Goal: Task Accomplishment & Management: Use online tool/utility

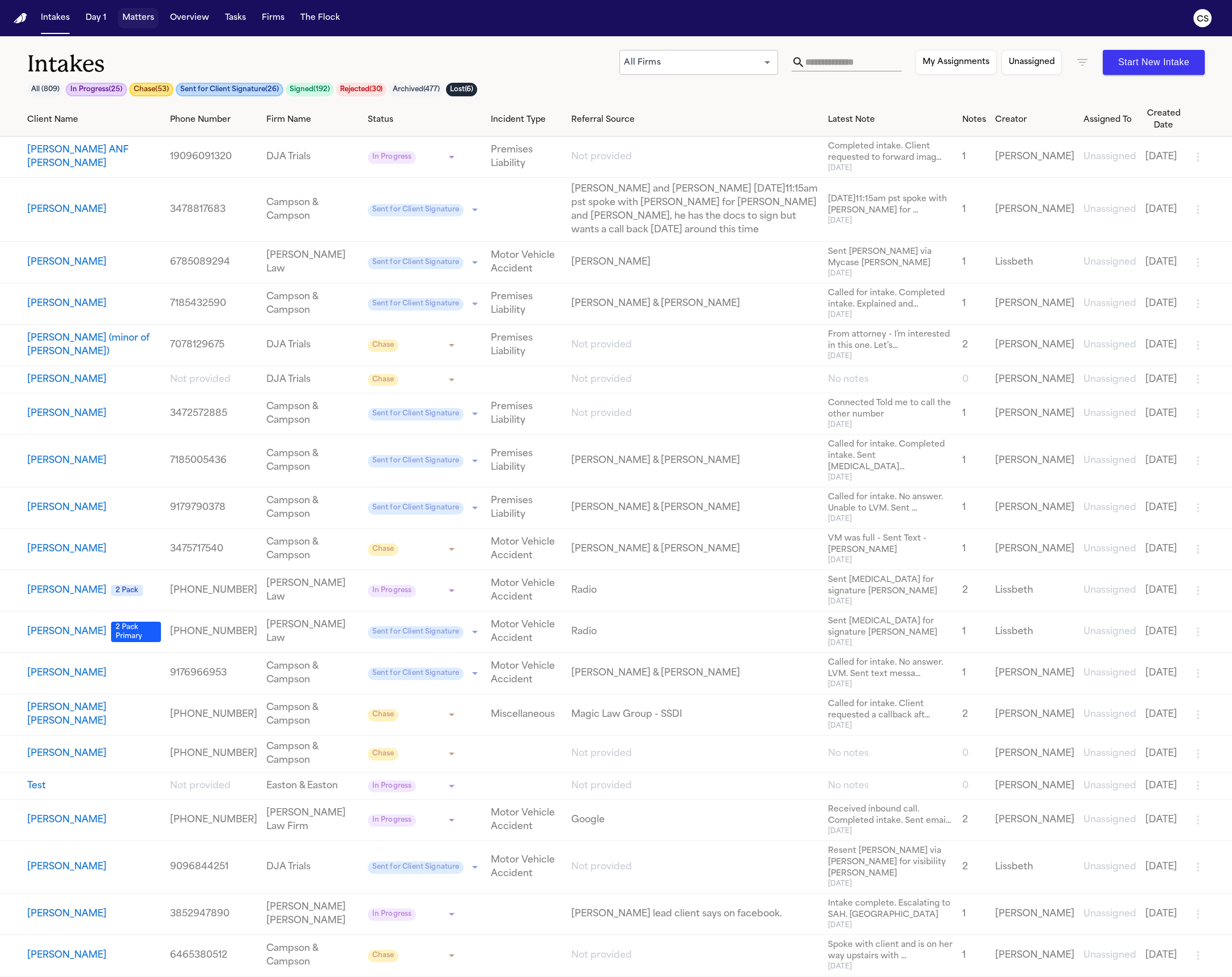
click at [150, 23] on button "Matters" at bounding box center [138, 18] width 41 height 21
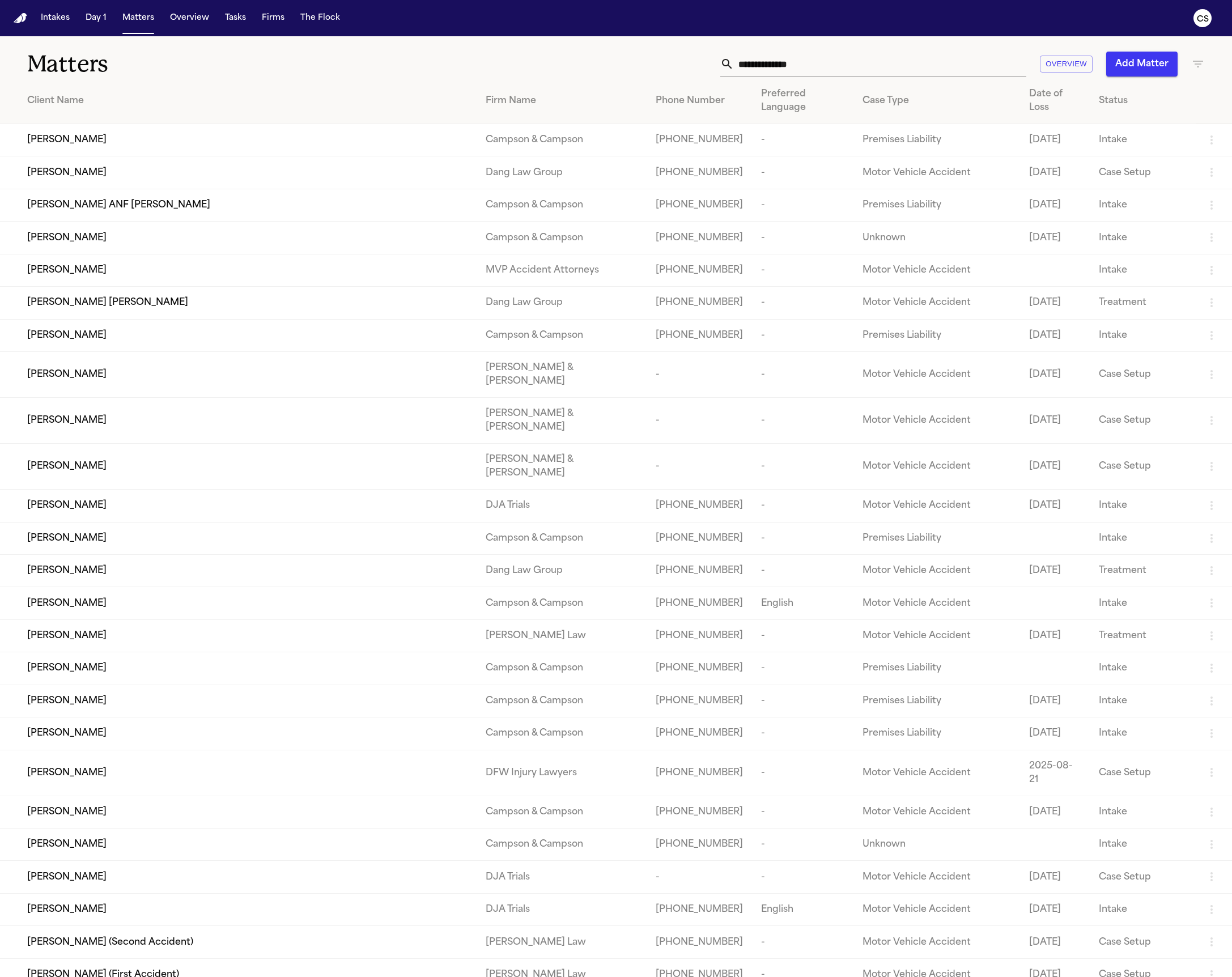
click at [853, 65] on input "text" at bounding box center [880, 64] width 292 height 25
paste input "**********"
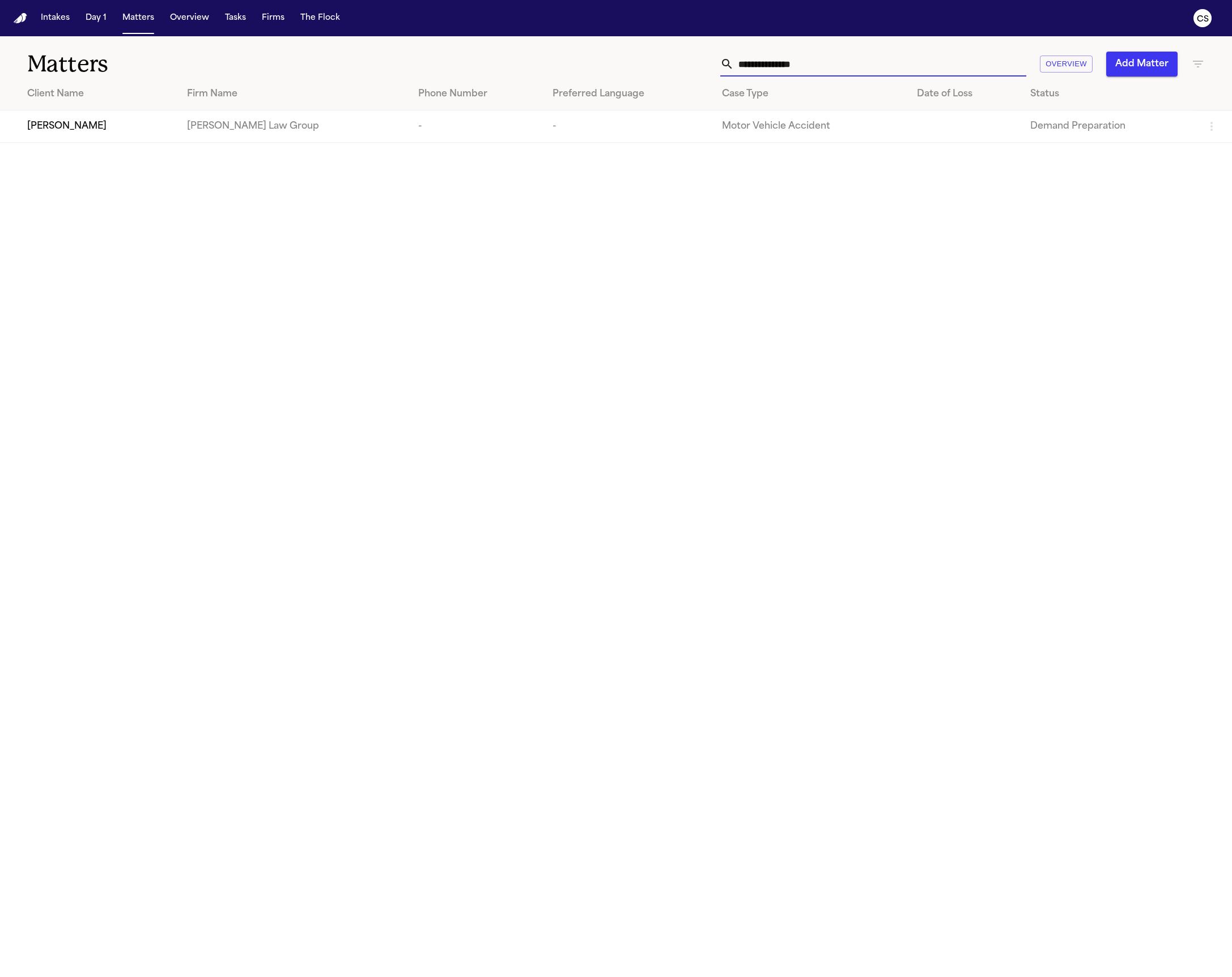
type input "**********"
click at [143, 123] on div "[PERSON_NAME]" at bounding box center [97, 126] width 142 height 14
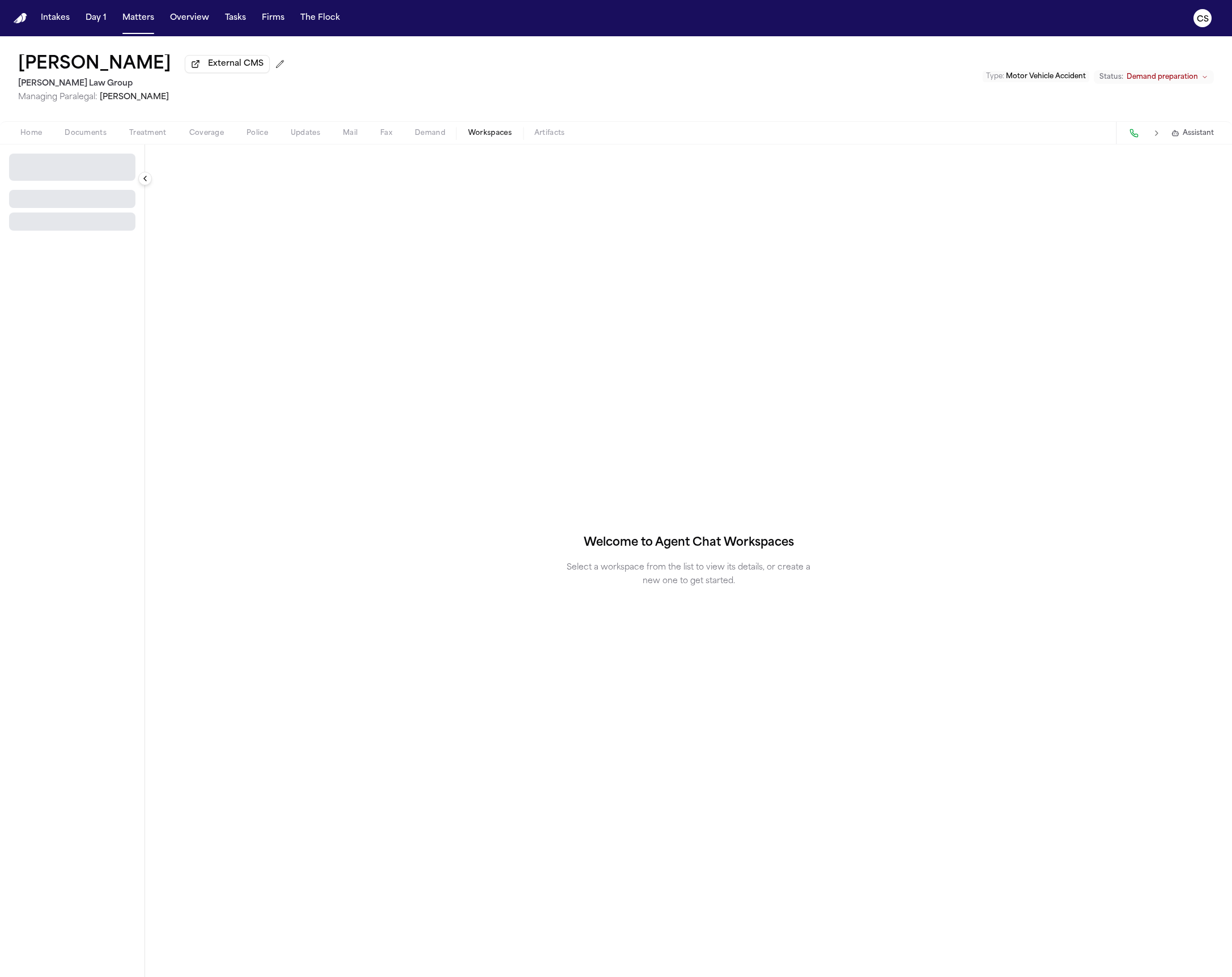
click at [475, 135] on span "Workspaces" at bounding box center [490, 132] width 44 height 9
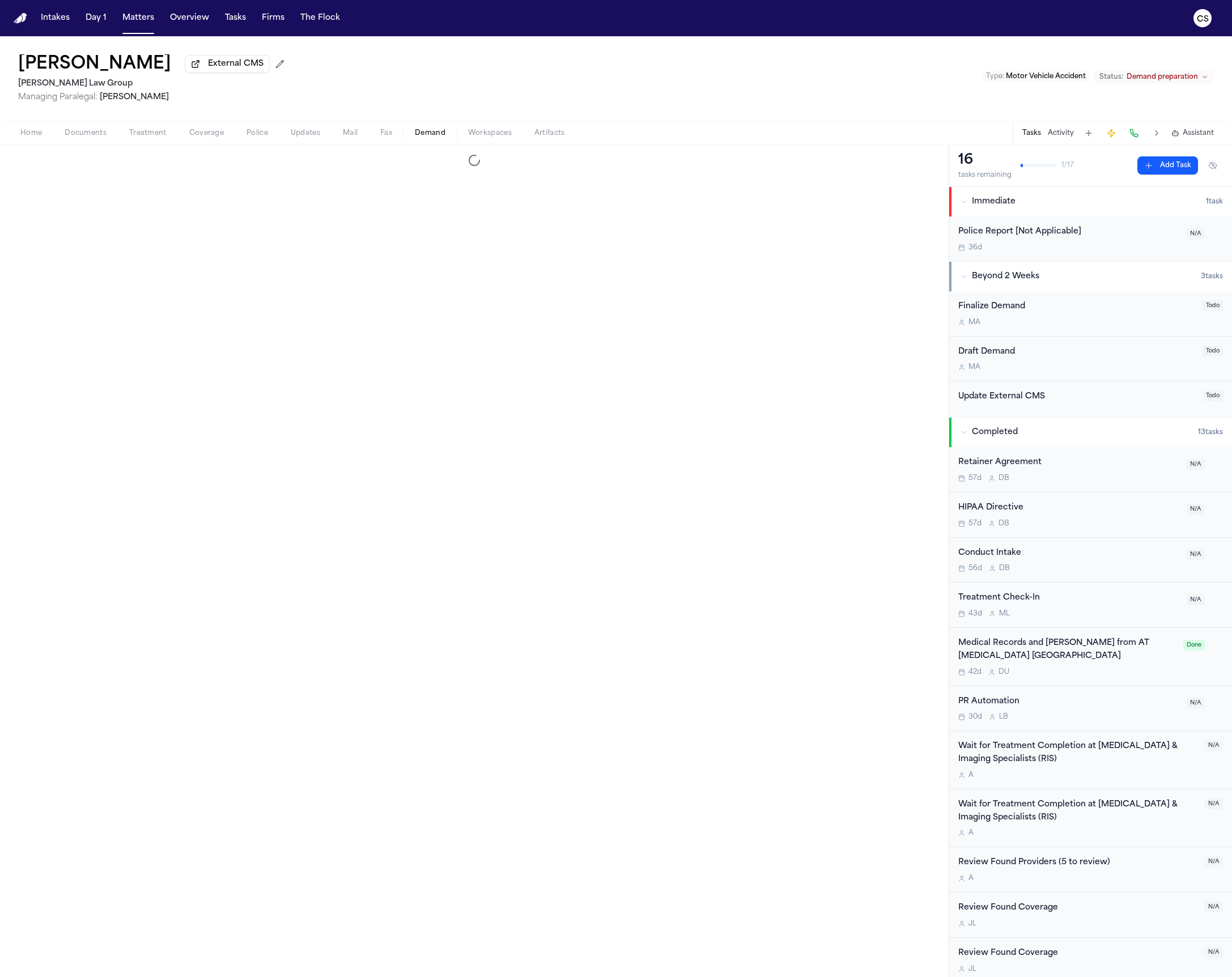
click at [416, 130] on span "Demand" at bounding box center [430, 132] width 31 height 9
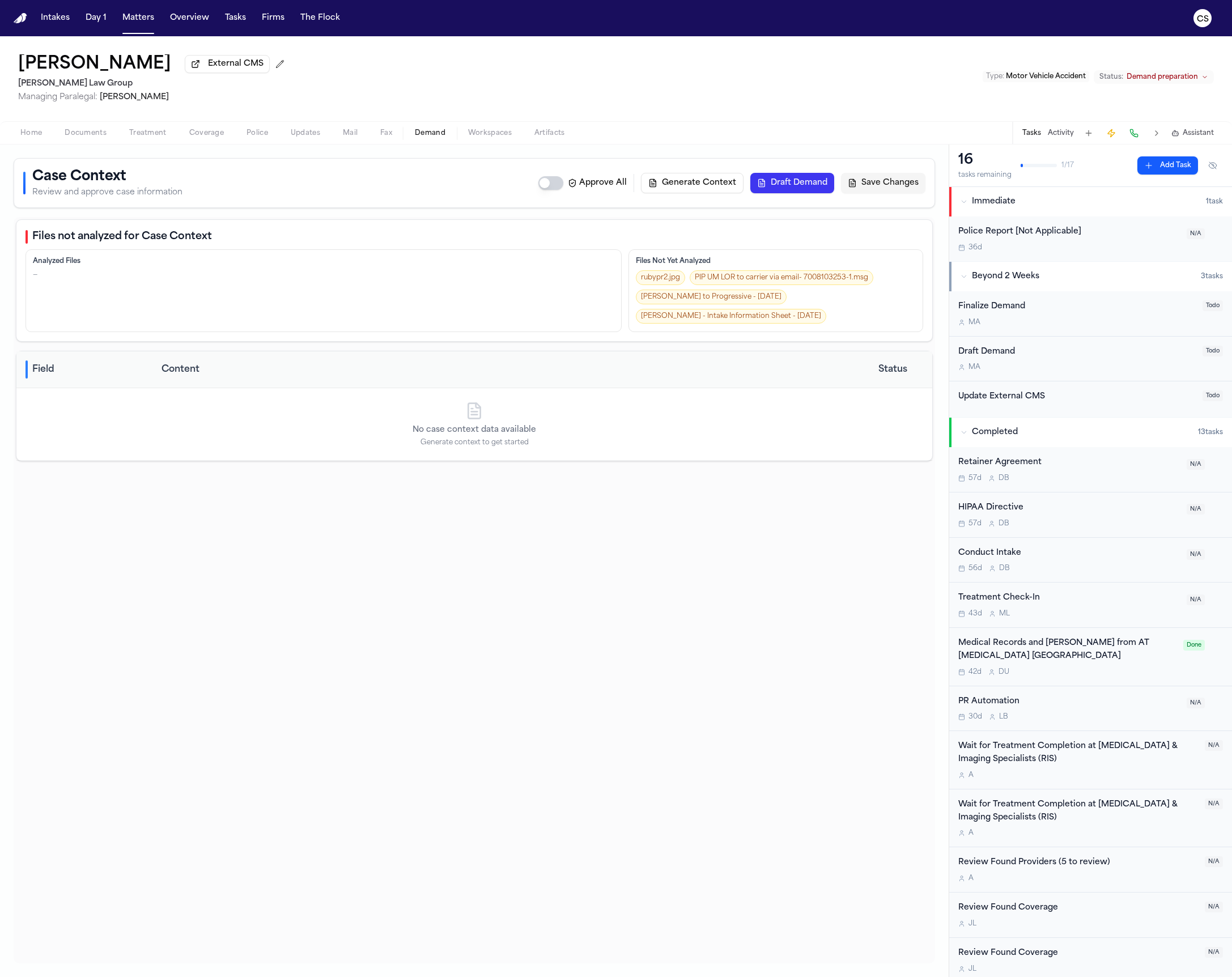
click at [683, 185] on button "Generate Context" at bounding box center [692, 183] width 102 height 21
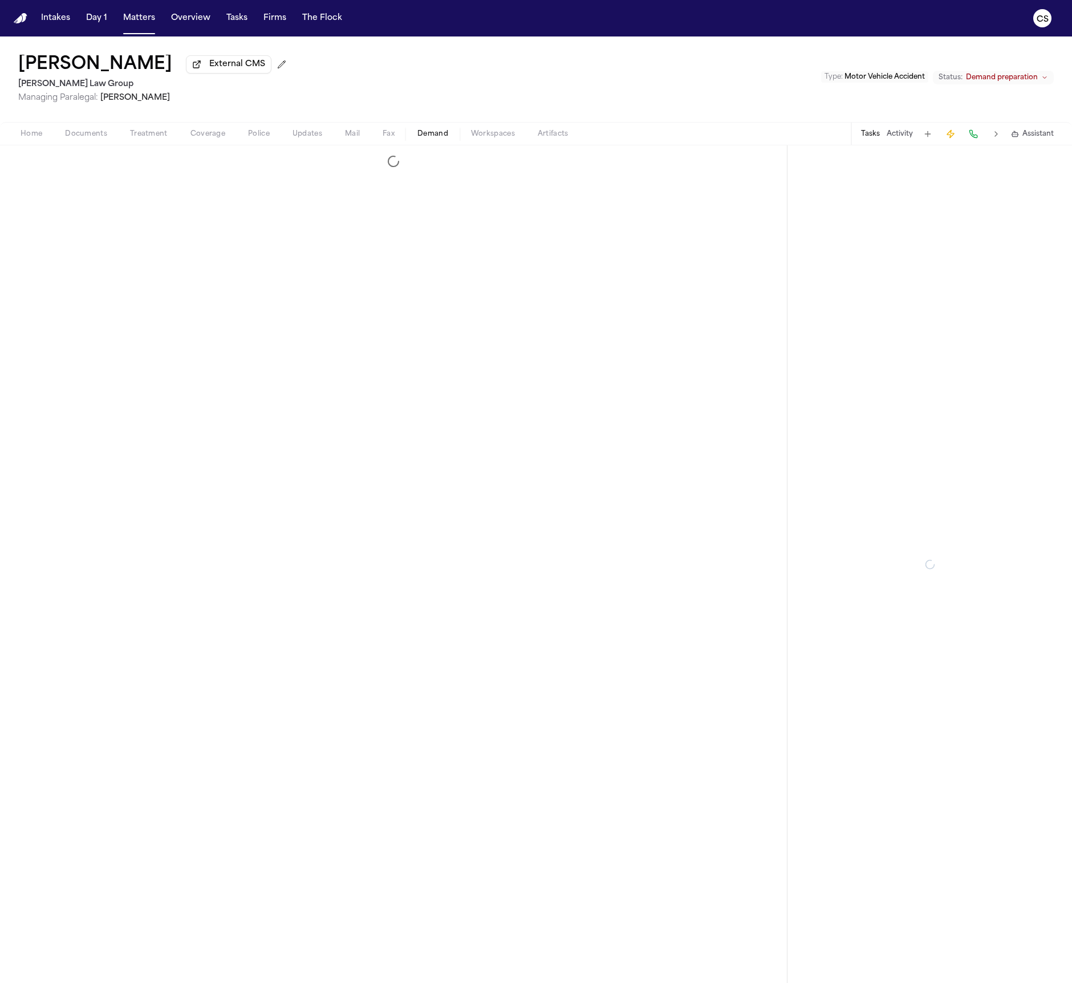
select select "**********"
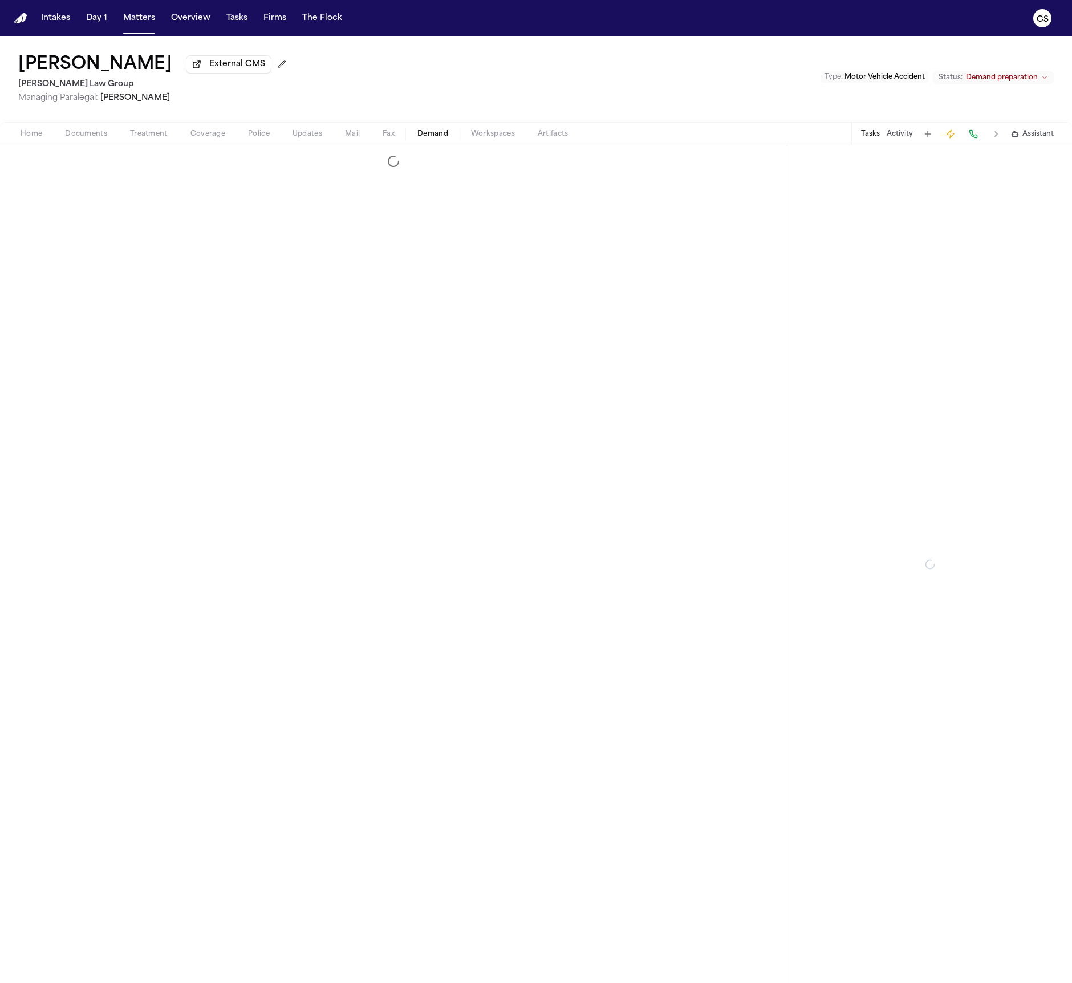
select select "**********"
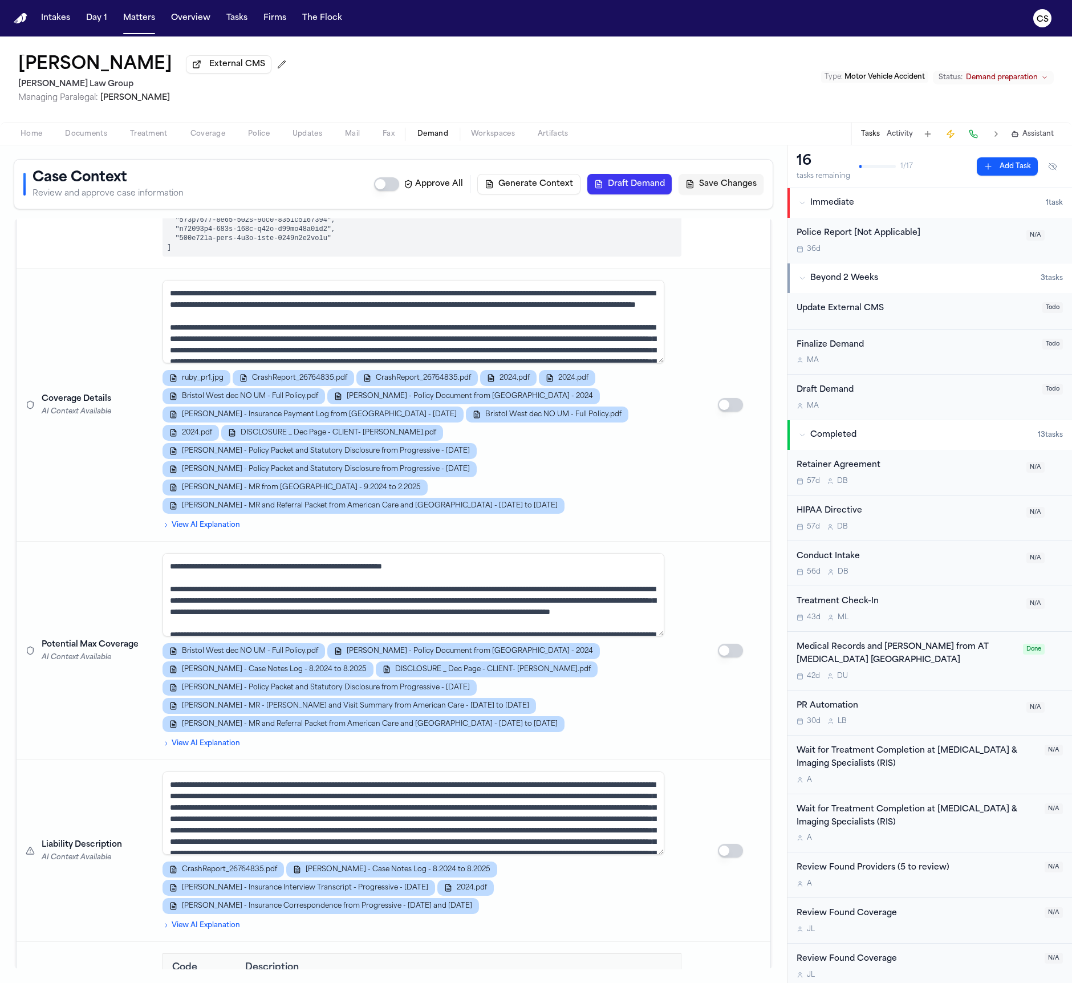
scroll to position [710, 0]
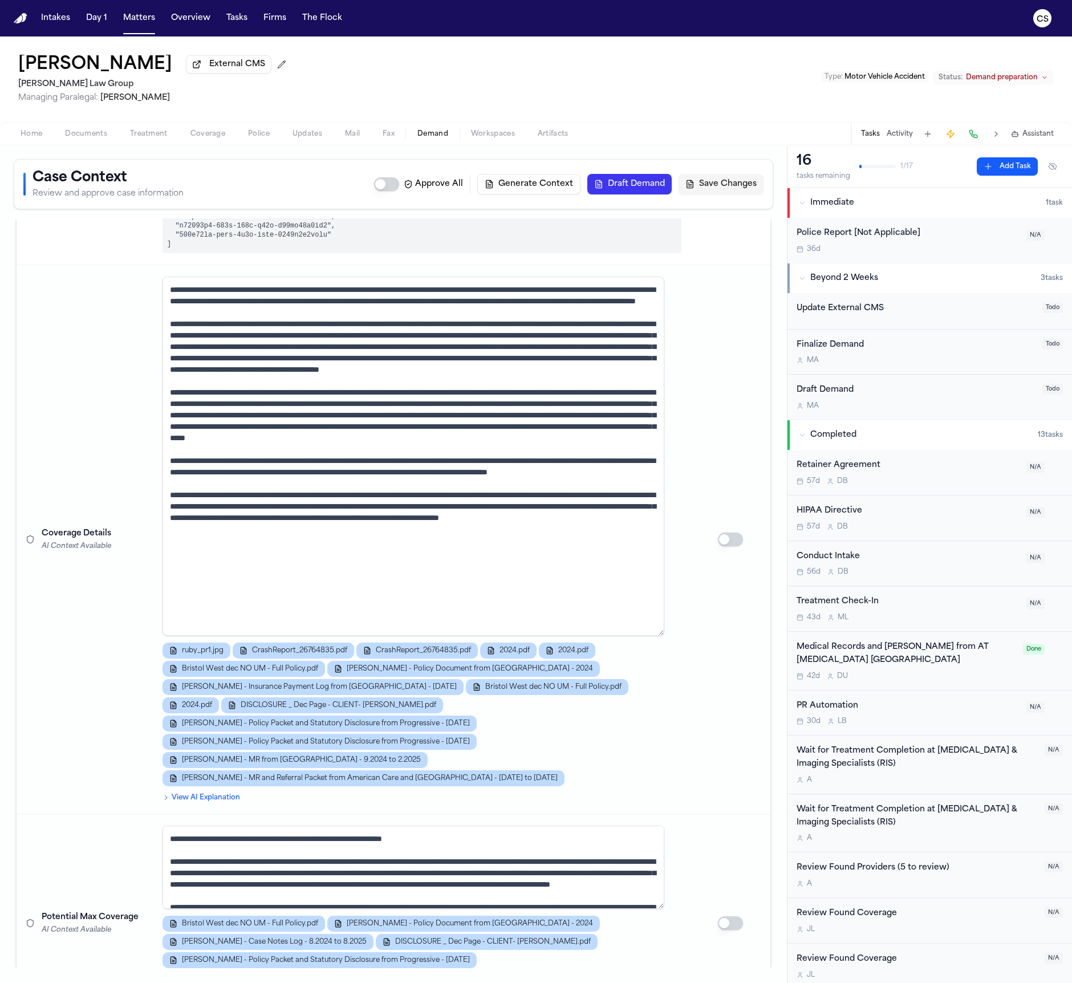
drag, startPoint x: 654, startPoint y: 356, endPoint x: 668, endPoint y: 628, distance: 271.8
click at [669, 632] on td "ruby_pr1.jpg CrashReport_26764835.pdf CrashReport_26764835.pdf 2024.pdf 2024.pd…" at bounding box center [421, 539] width 537 height 549
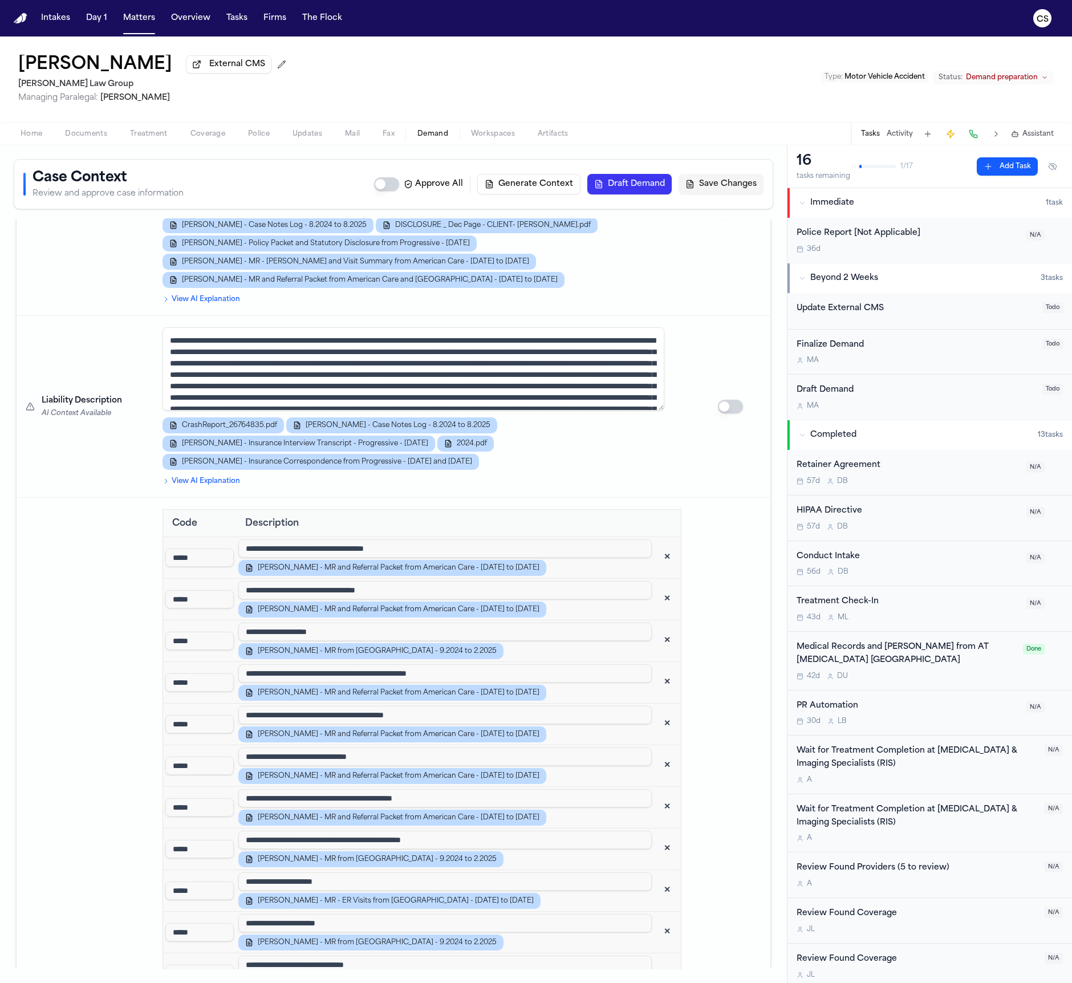
scroll to position [1608, 0]
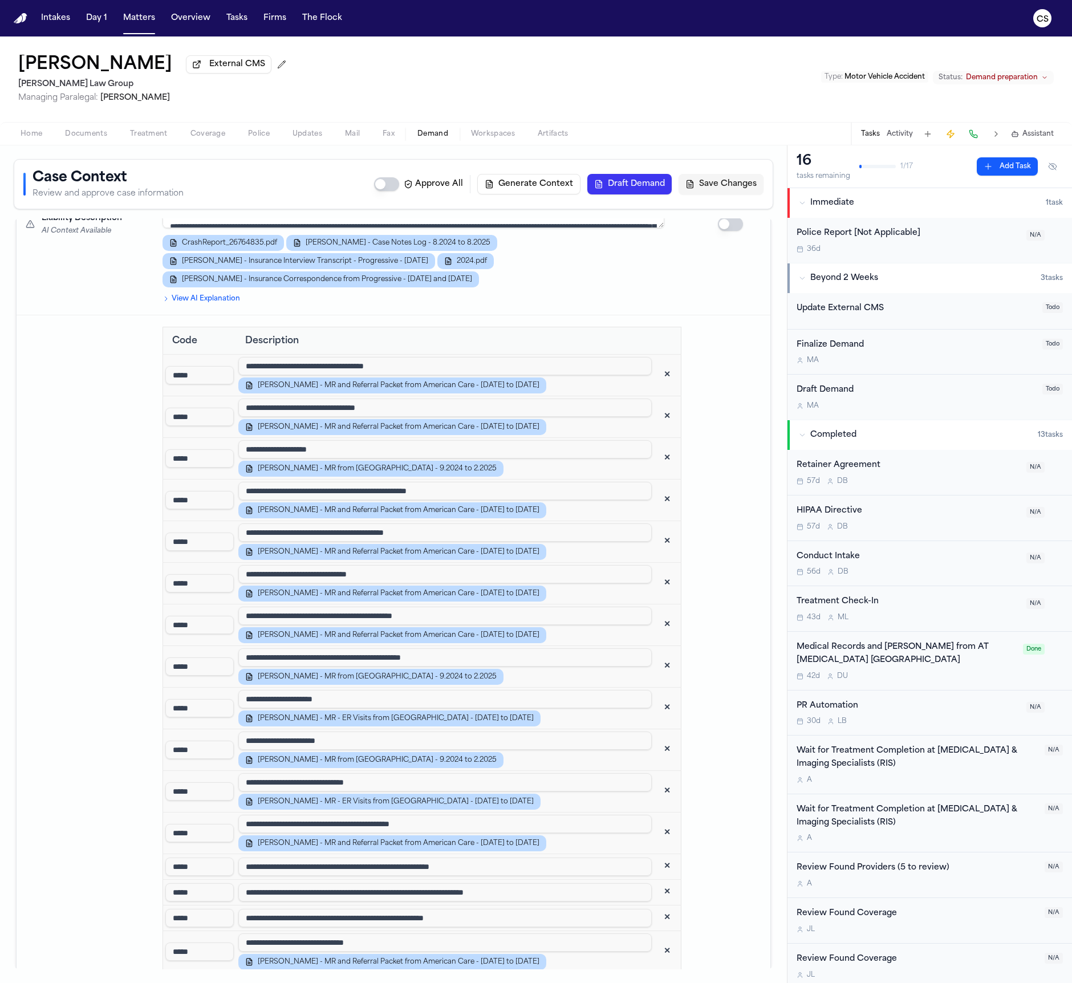
click at [657, 746] on button "✕" at bounding box center [667, 749] width 21 height 21
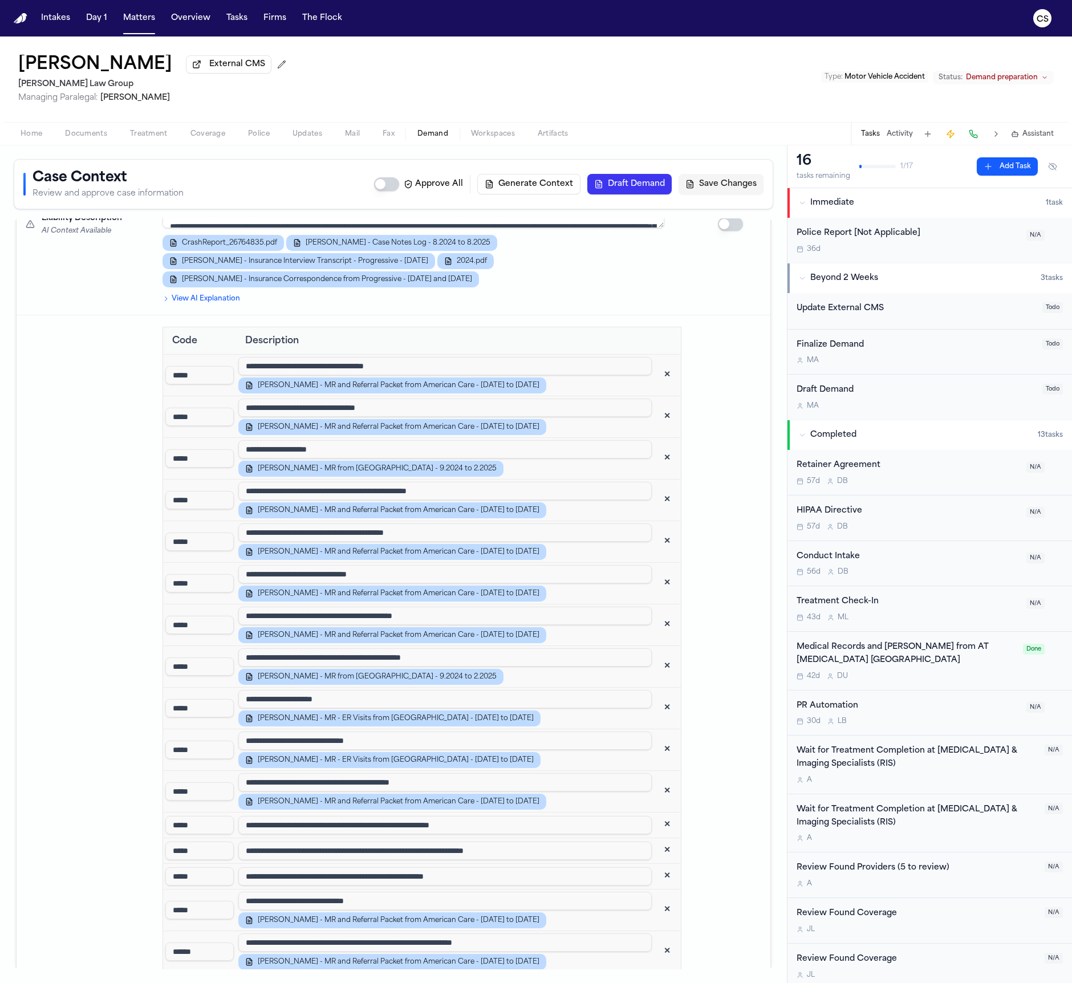
click at [657, 578] on button "✕" at bounding box center [667, 583] width 21 height 21
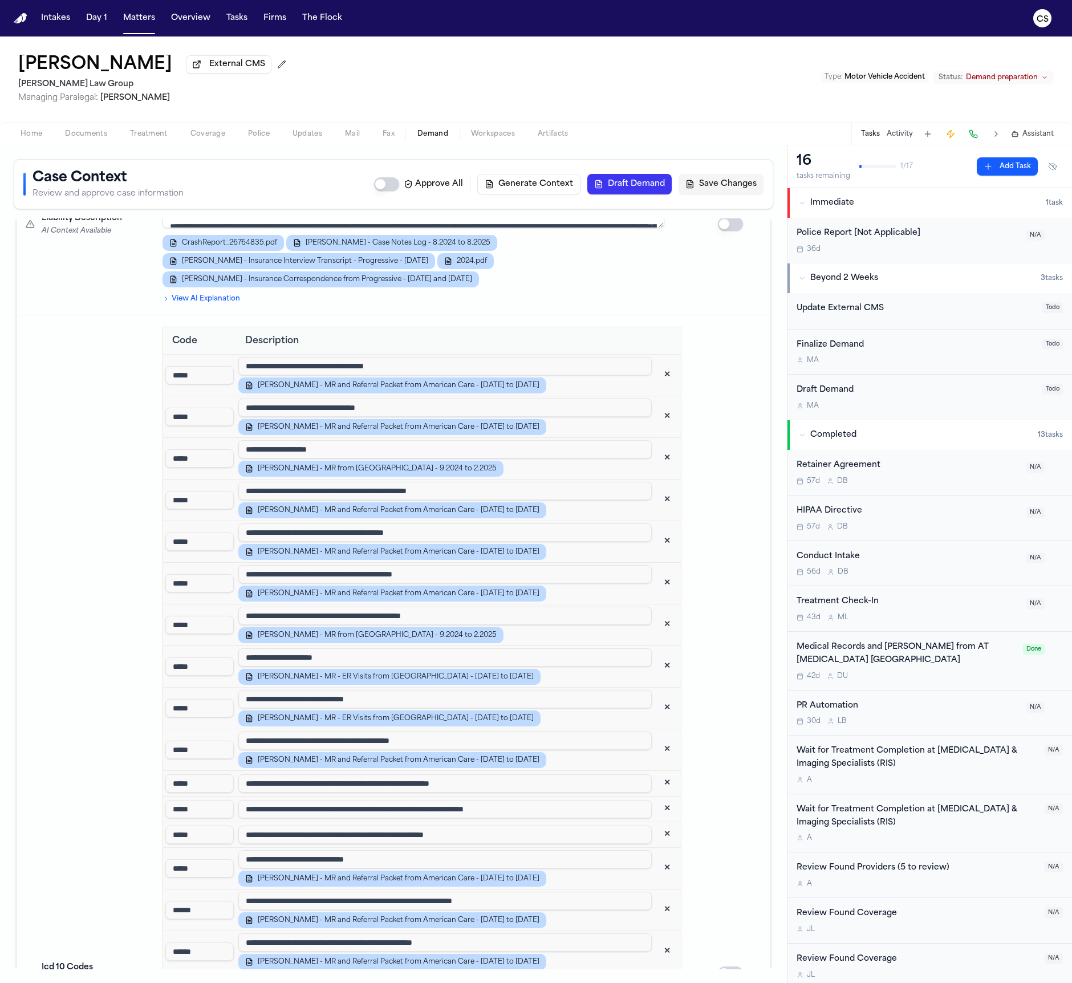
click at [657, 495] on button "✕" at bounding box center [667, 500] width 21 height 21
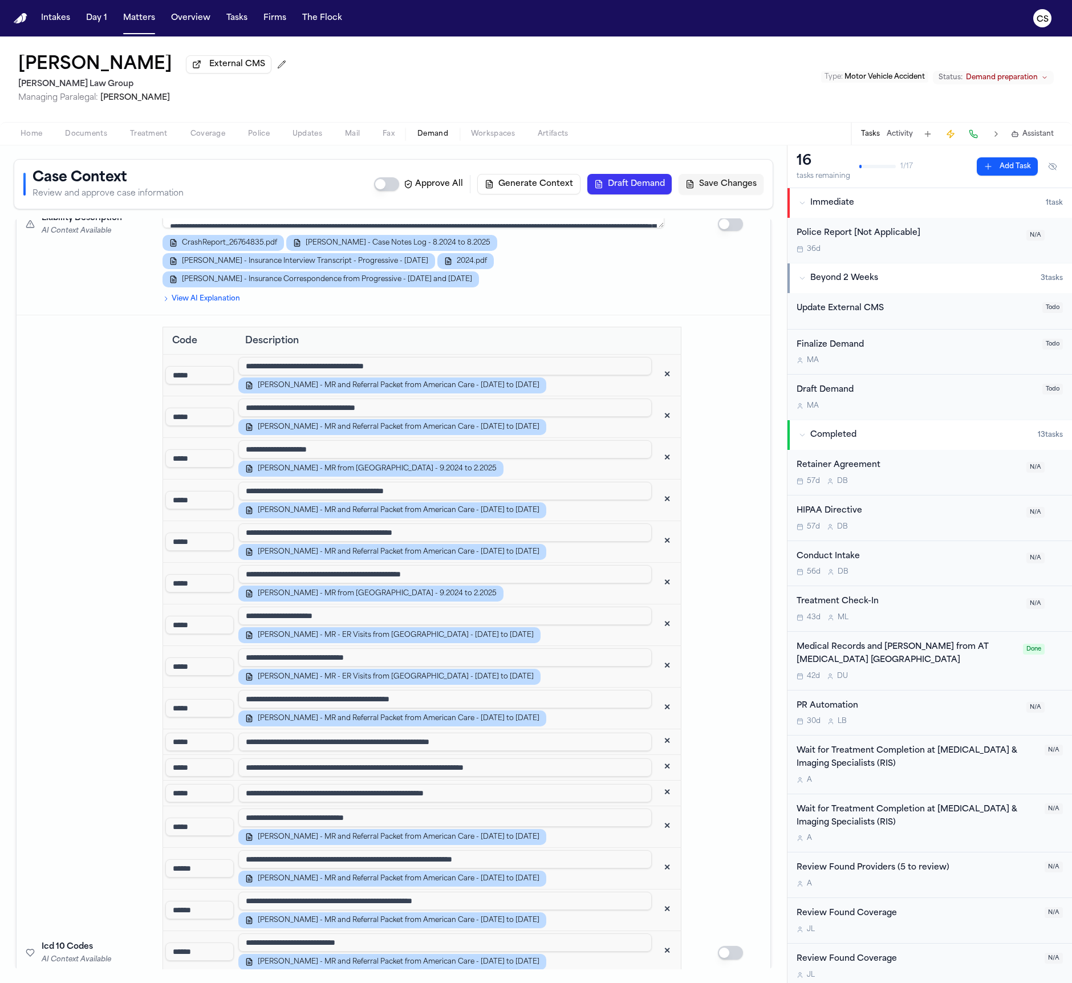
click at [657, 493] on button "✕" at bounding box center [667, 500] width 21 height 21
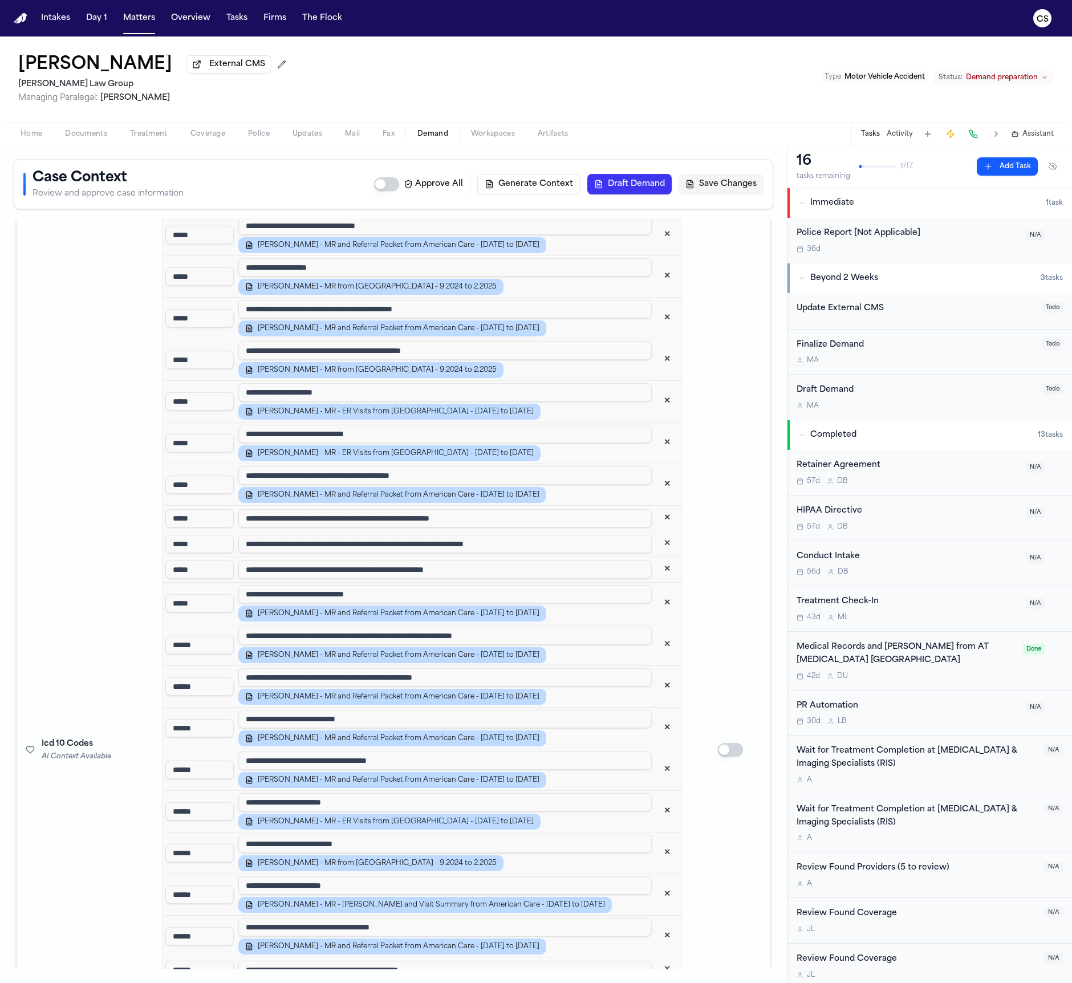
scroll to position [1879, 0]
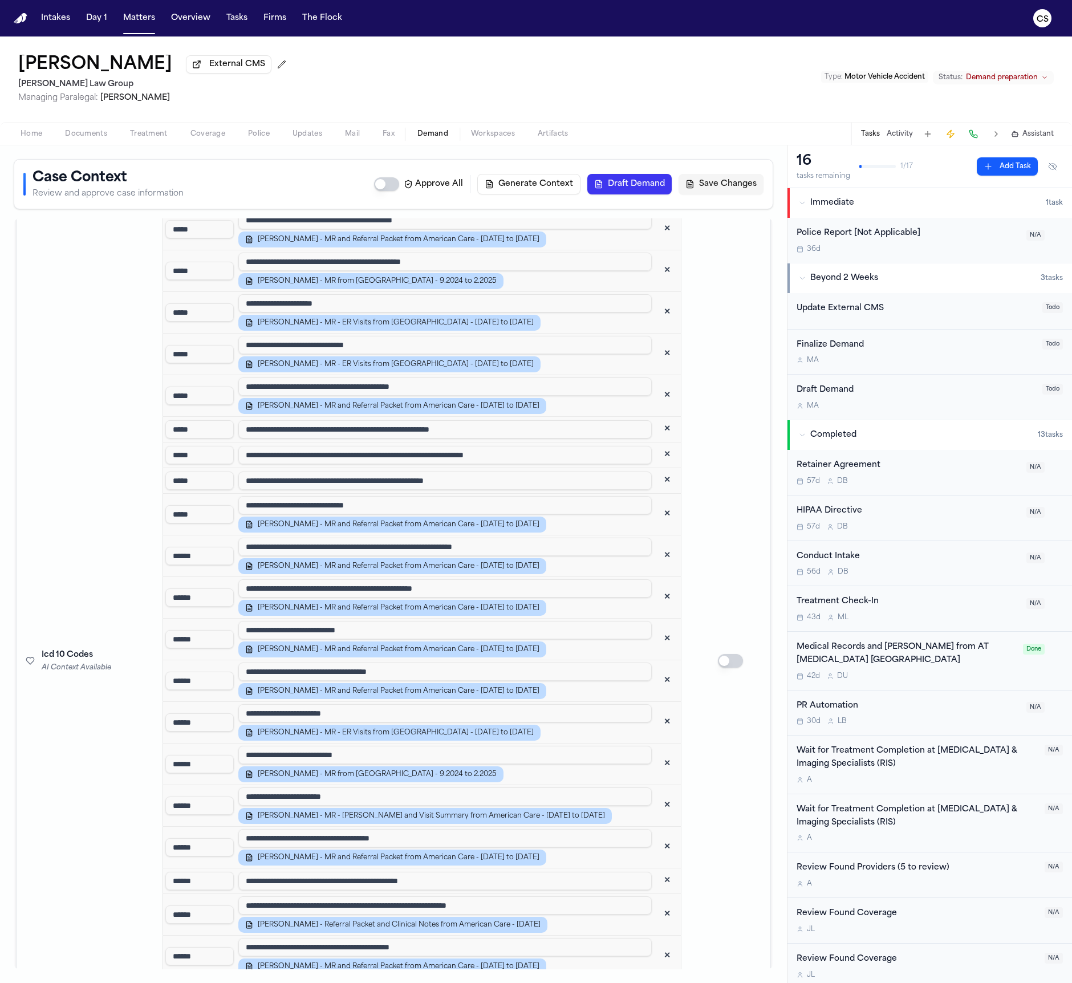
click at [657, 426] on button "✕" at bounding box center [667, 429] width 21 height 21
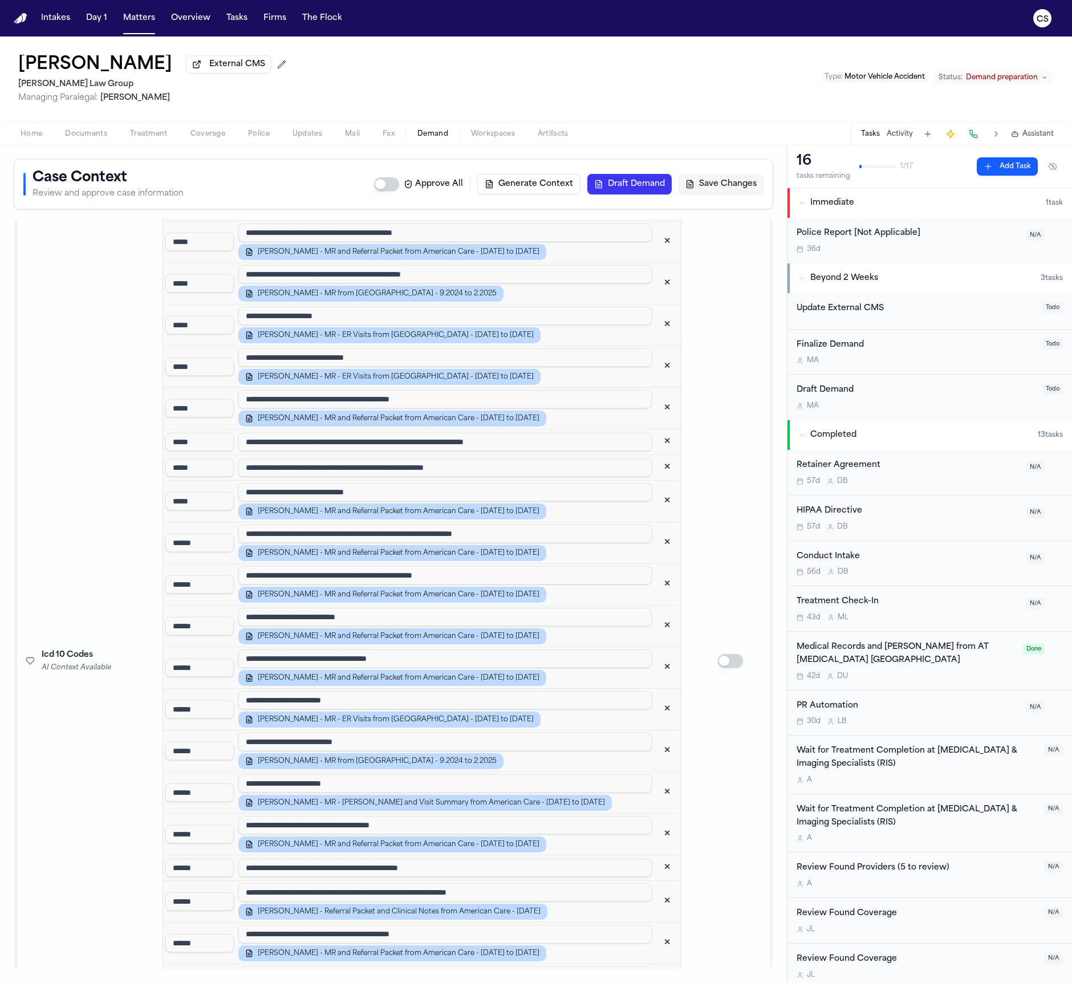
click at [657, 444] on button "✕" at bounding box center [667, 442] width 21 height 21
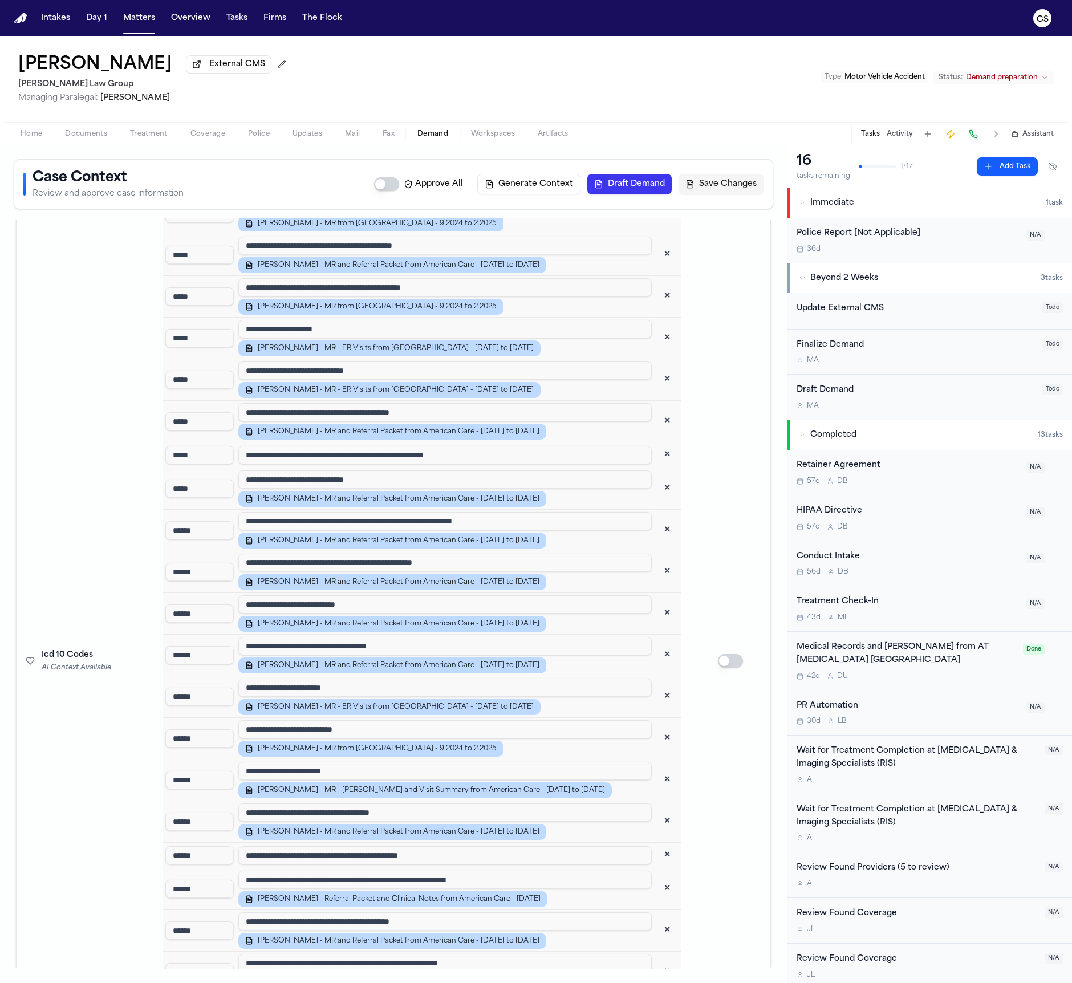
click at [657, 450] on button "✕" at bounding box center [667, 455] width 21 height 21
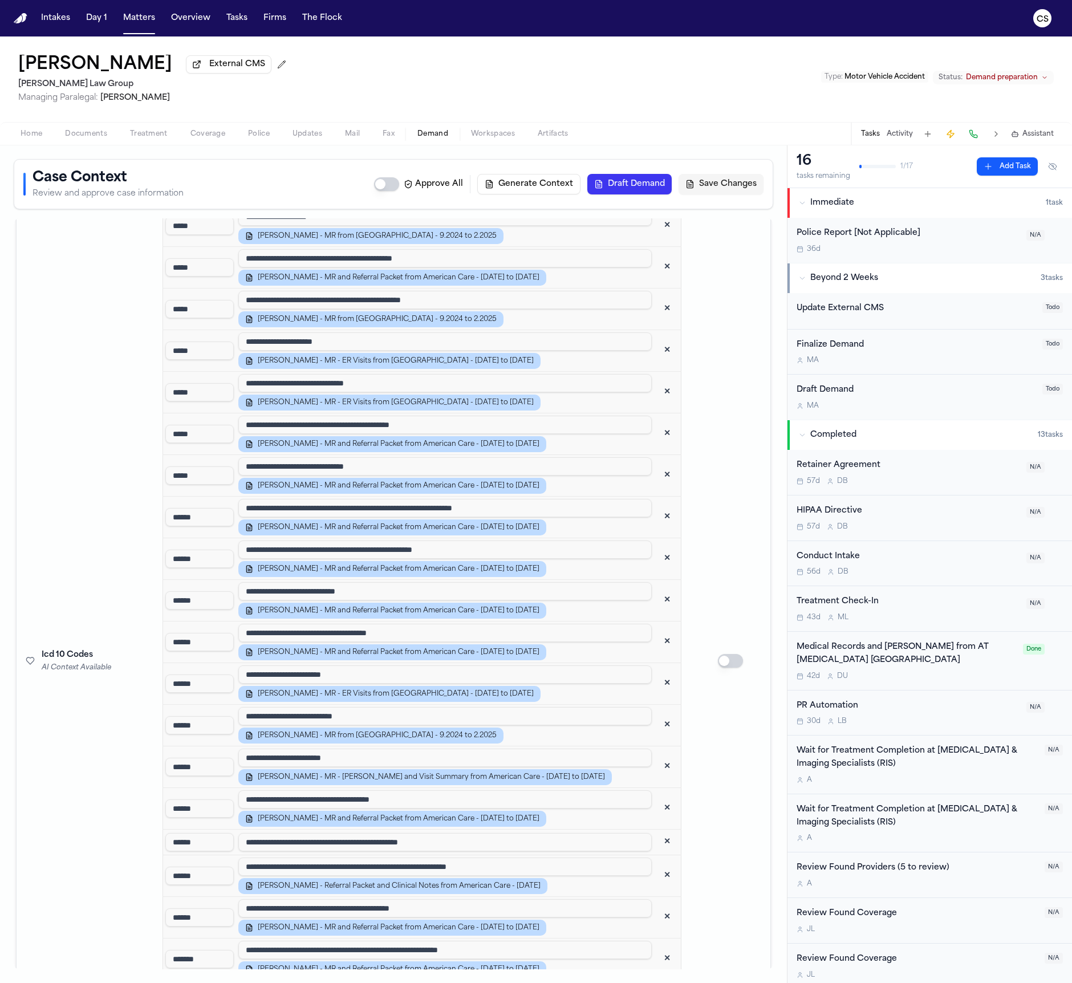
click at [657, 472] on button "✕" at bounding box center [667, 475] width 21 height 21
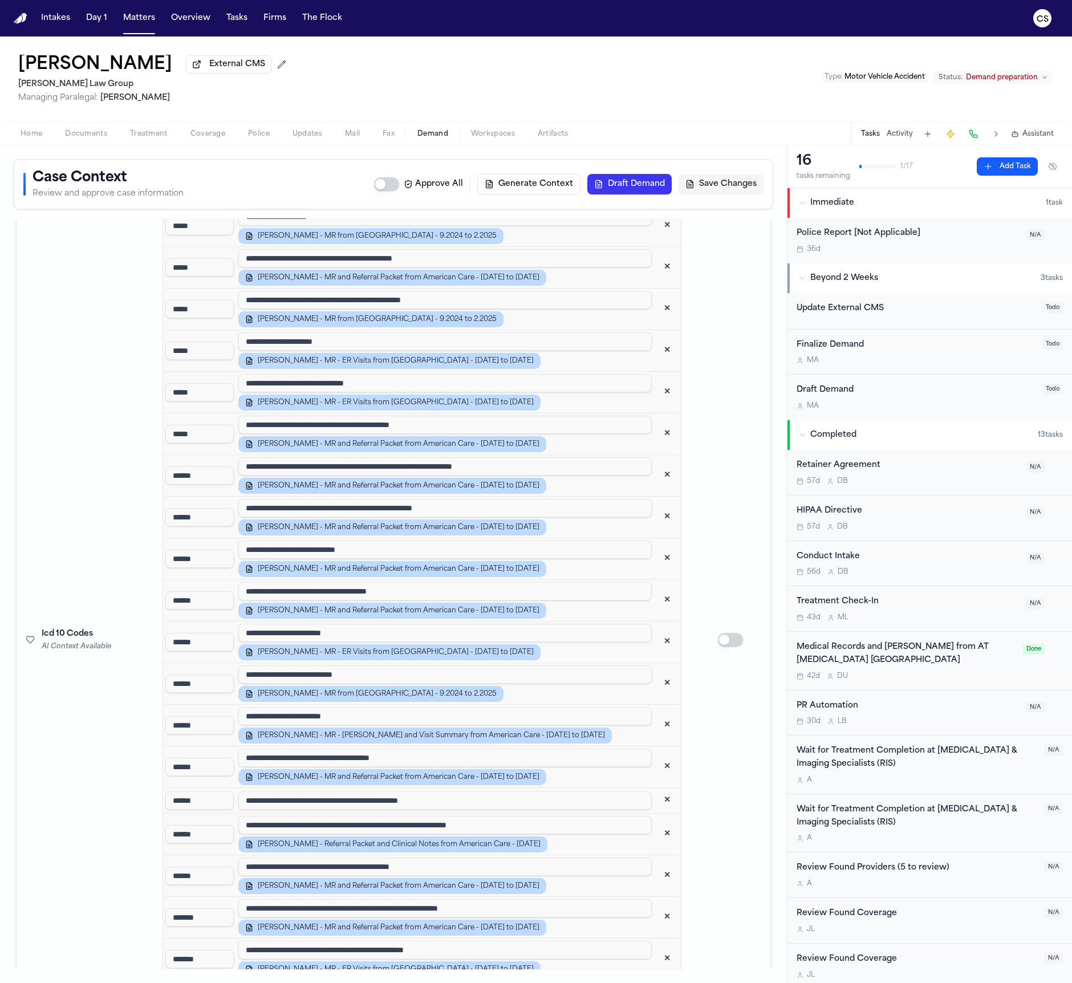
scroll to position [1820, 0]
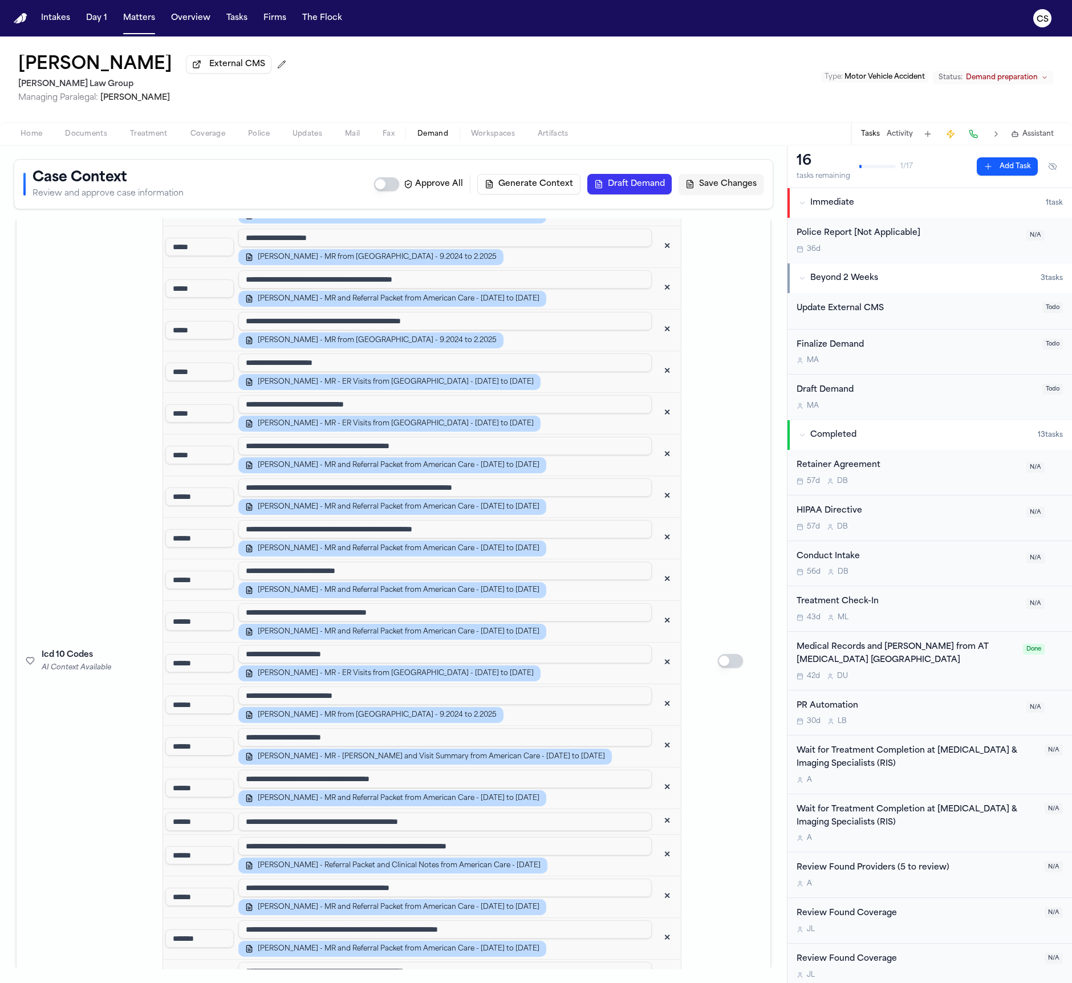
click at [657, 572] on button "✕" at bounding box center [667, 580] width 21 height 21
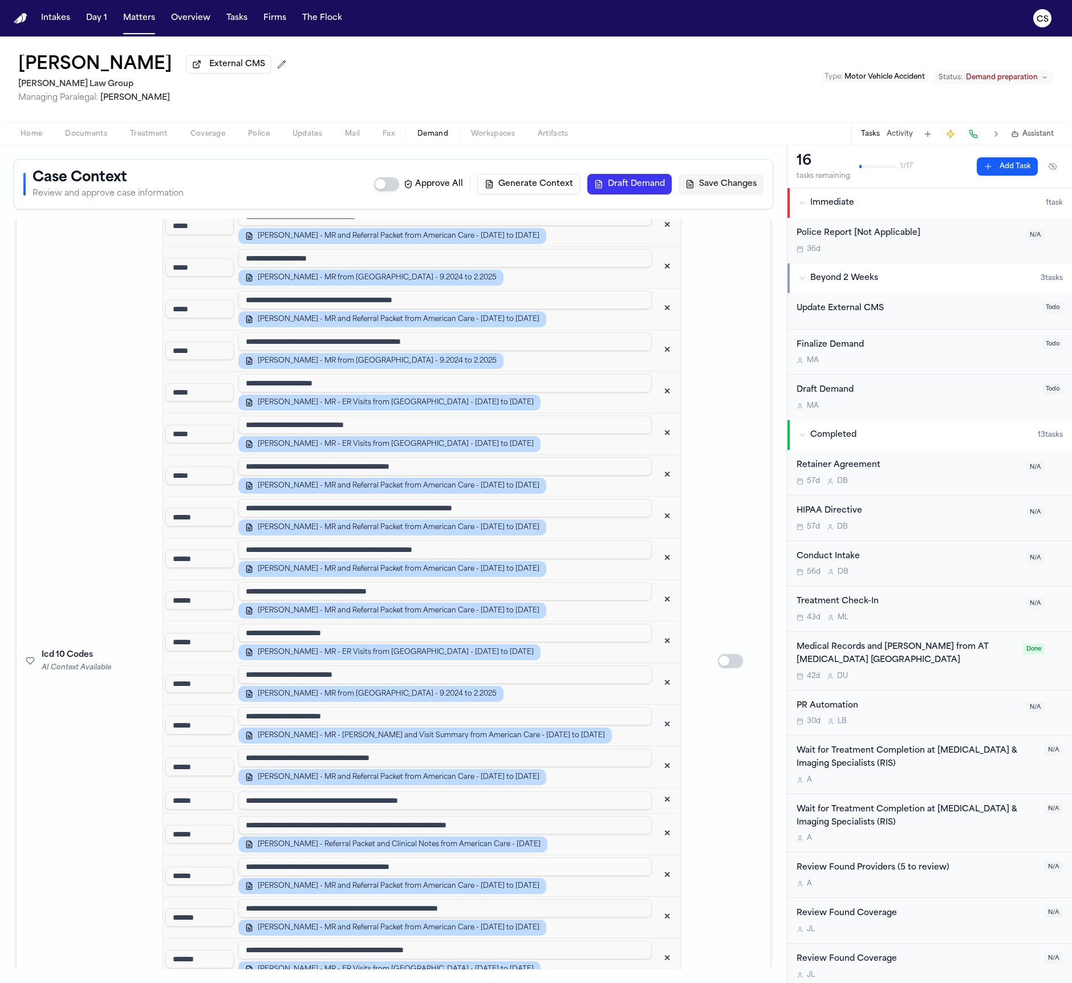
click at [657, 598] on button "✕" at bounding box center [667, 600] width 21 height 21
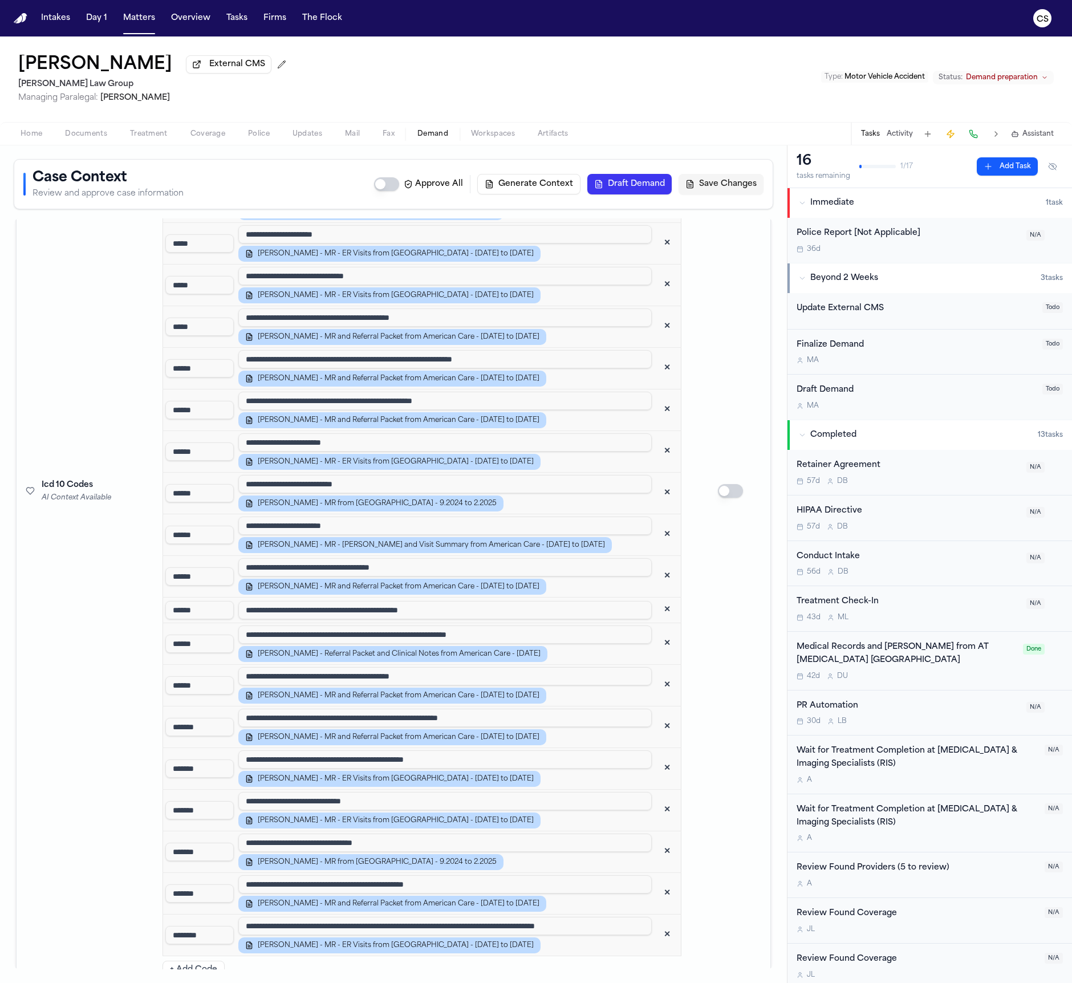
scroll to position [1951, 0]
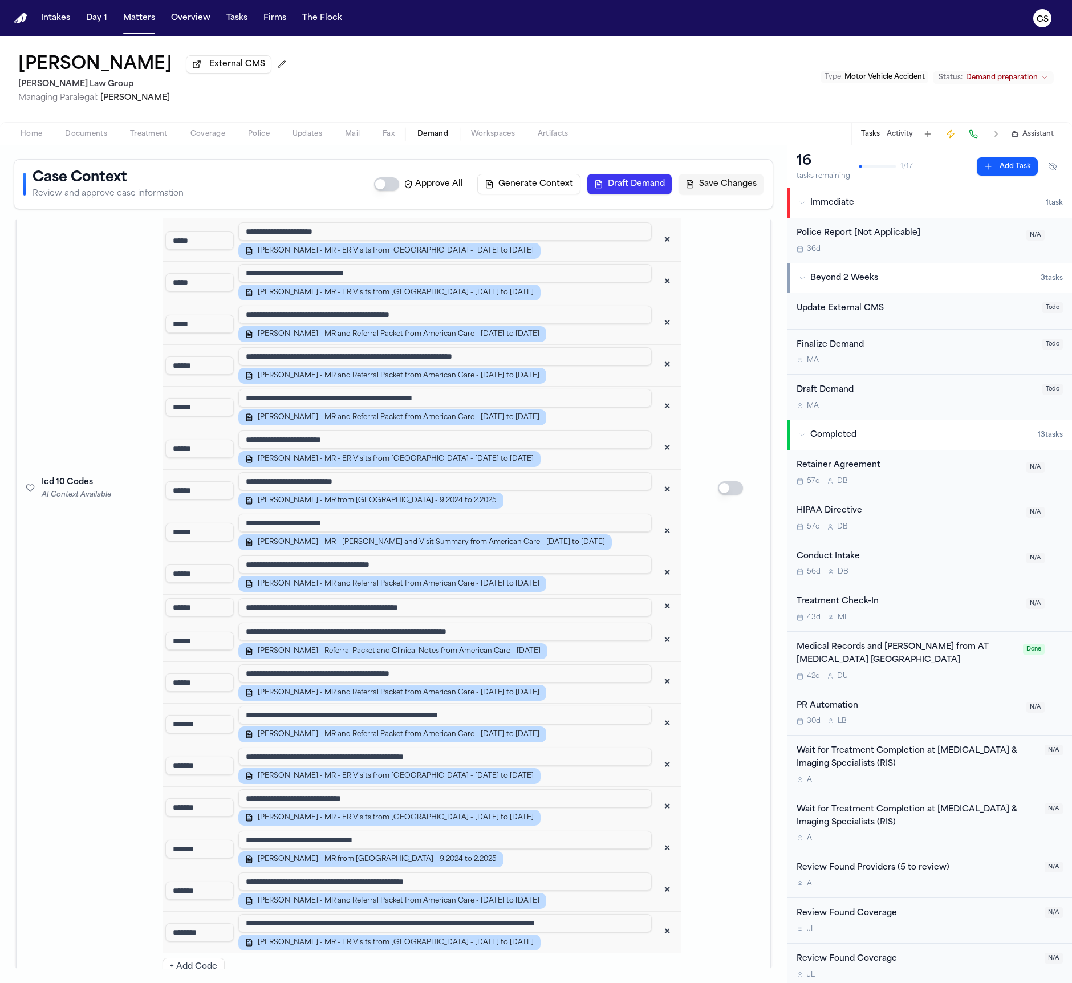
click at [657, 603] on button "✕" at bounding box center [667, 607] width 21 height 21
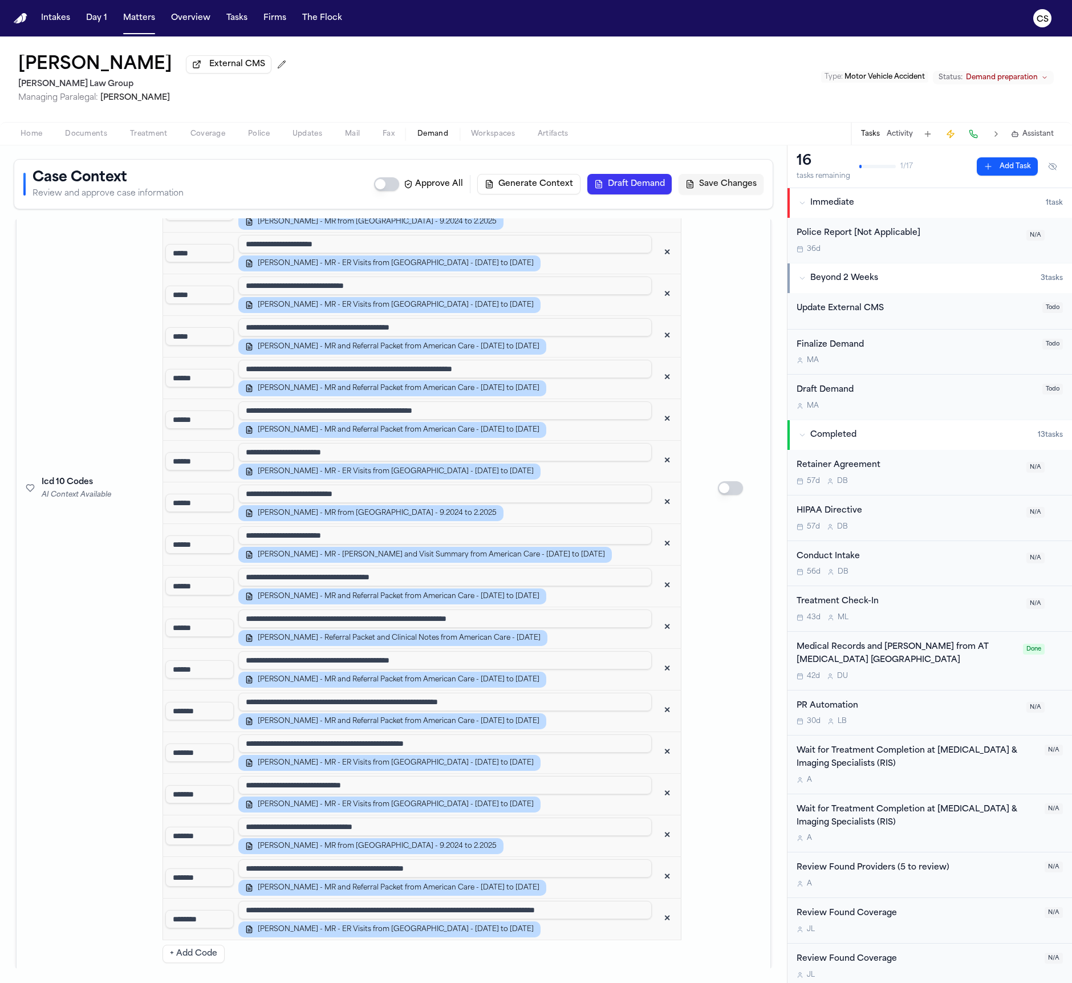
click at [657, 789] on button "✕" at bounding box center [667, 794] width 21 height 21
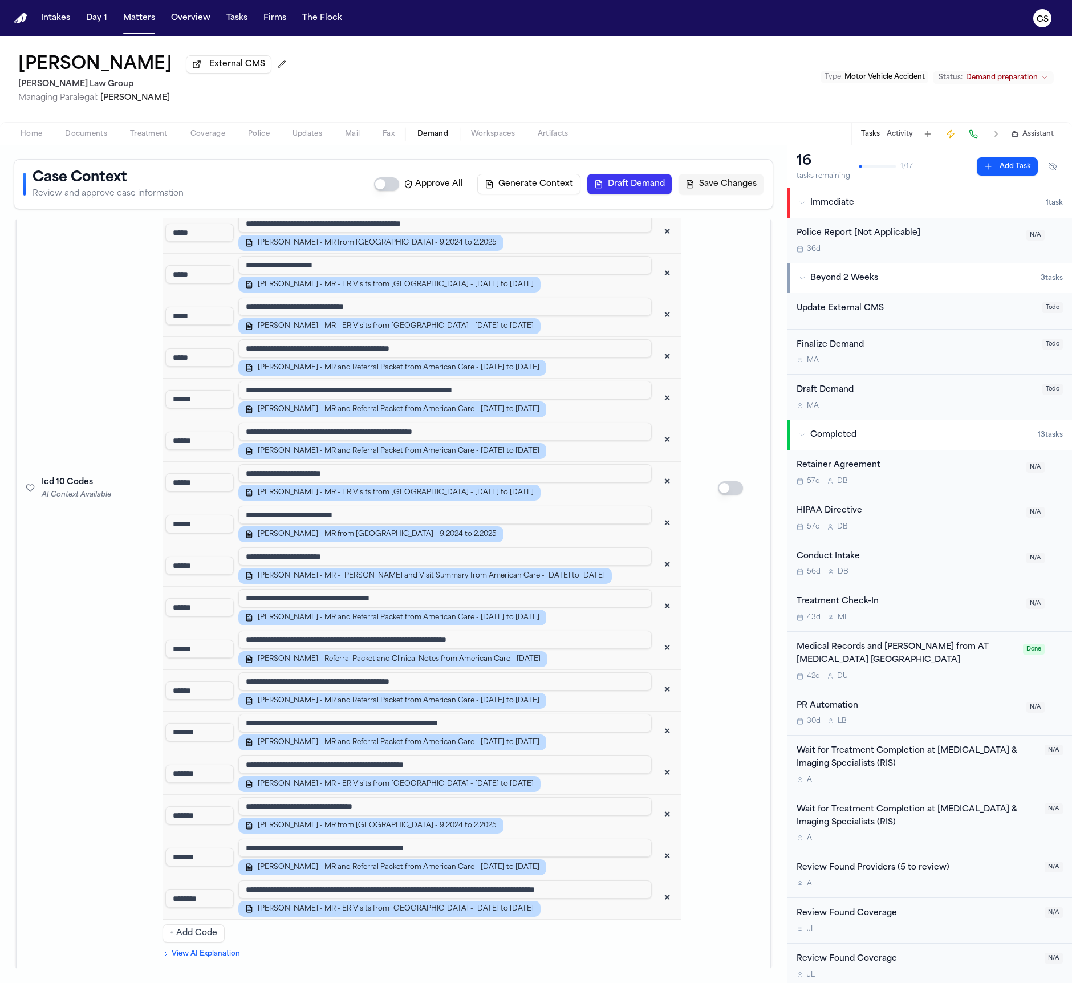
click at [657, 725] on button "✕" at bounding box center [667, 732] width 21 height 21
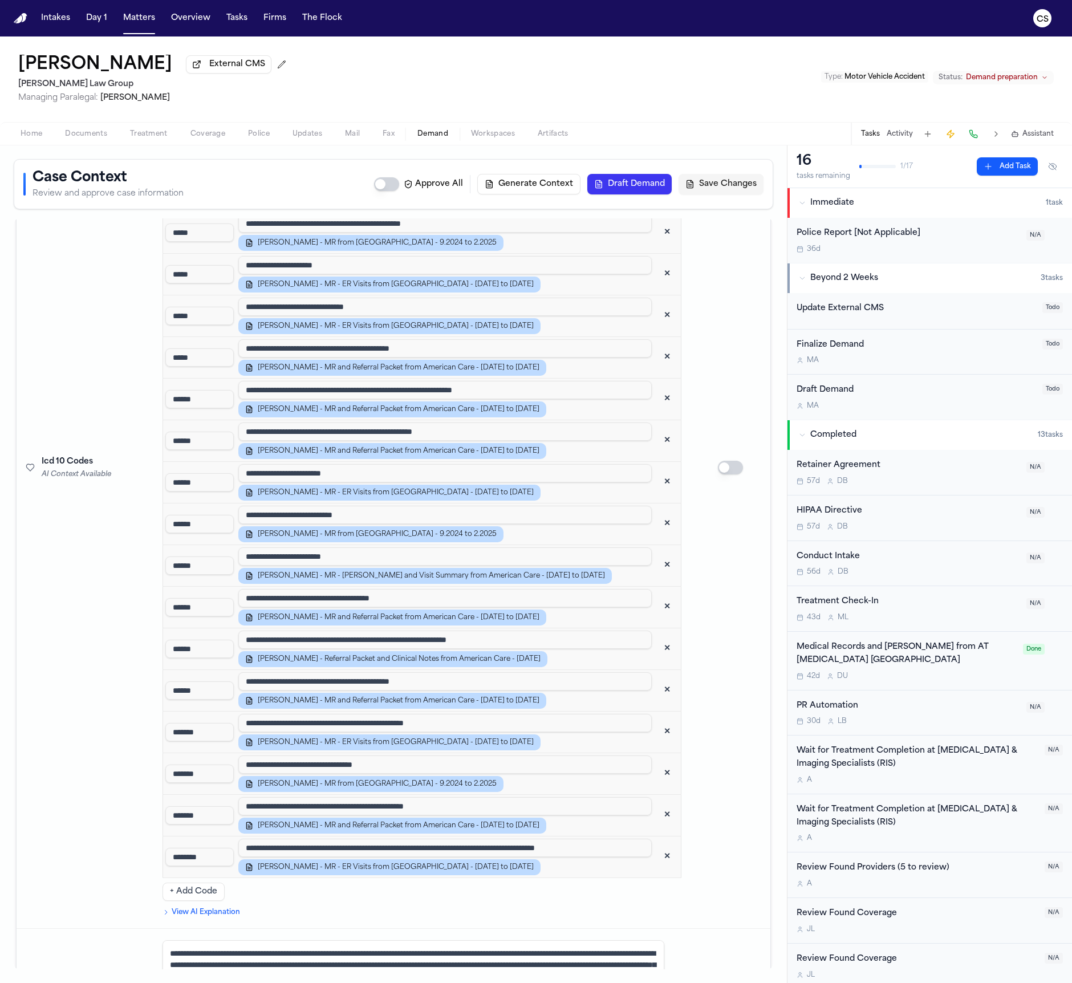
scroll to position [1897, 0]
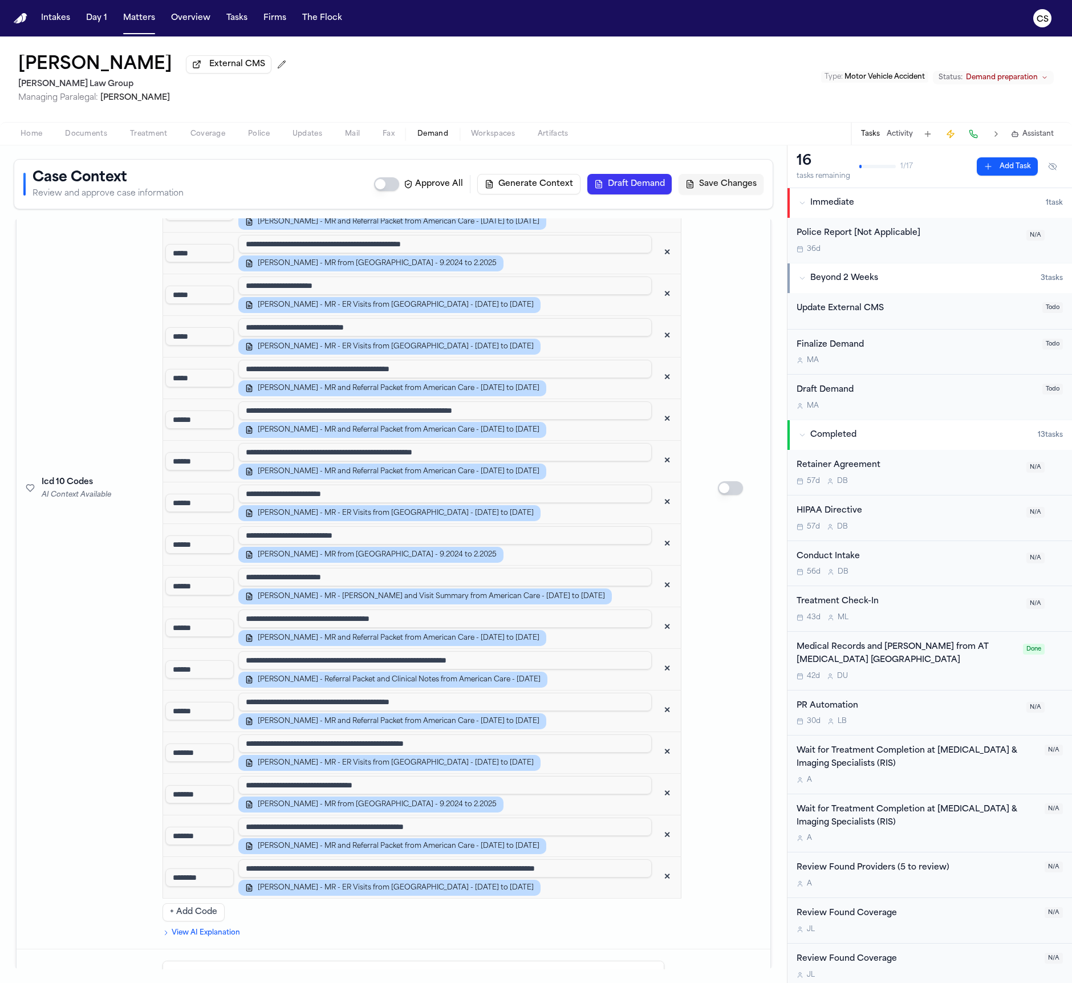
click at [657, 745] on button "✕" at bounding box center [667, 752] width 21 height 21
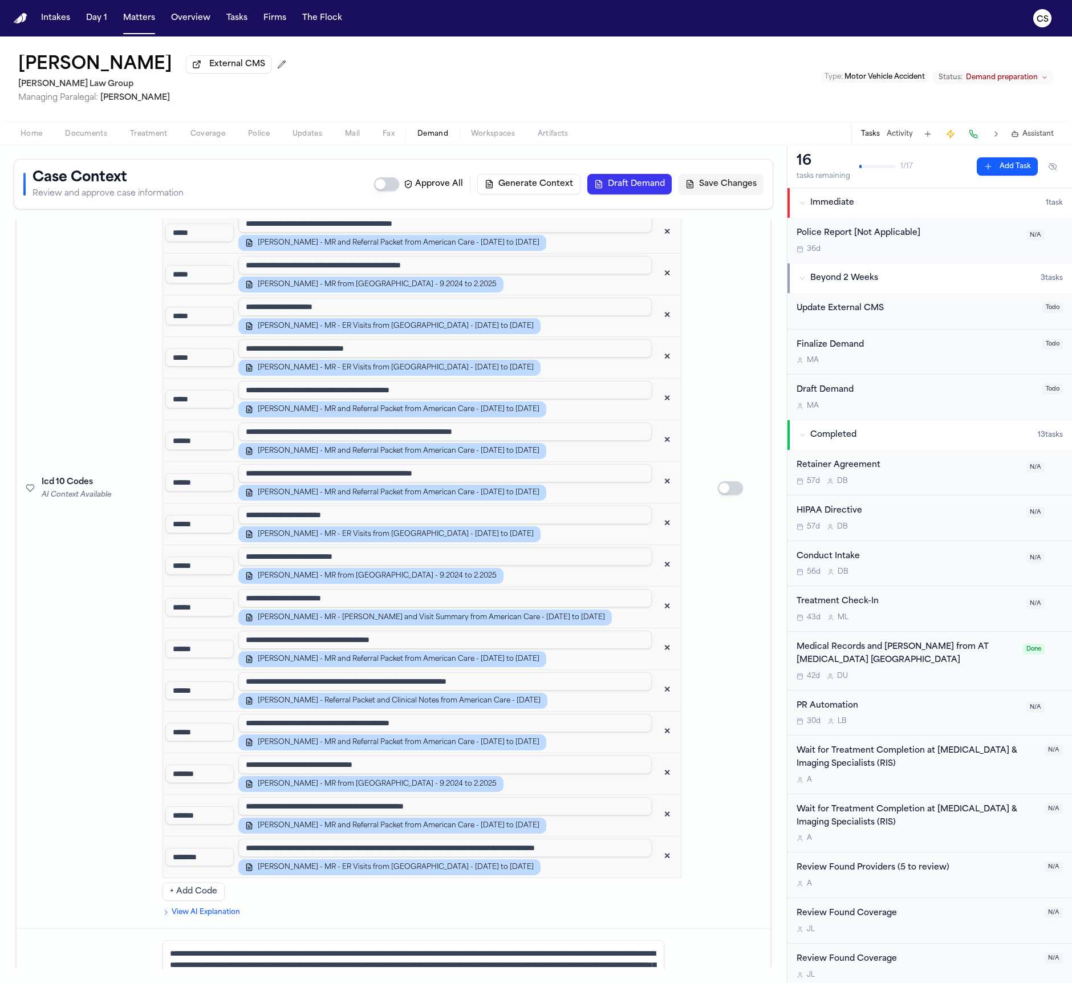
click at [657, 806] on button "✕" at bounding box center [667, 815] width 21 height 21
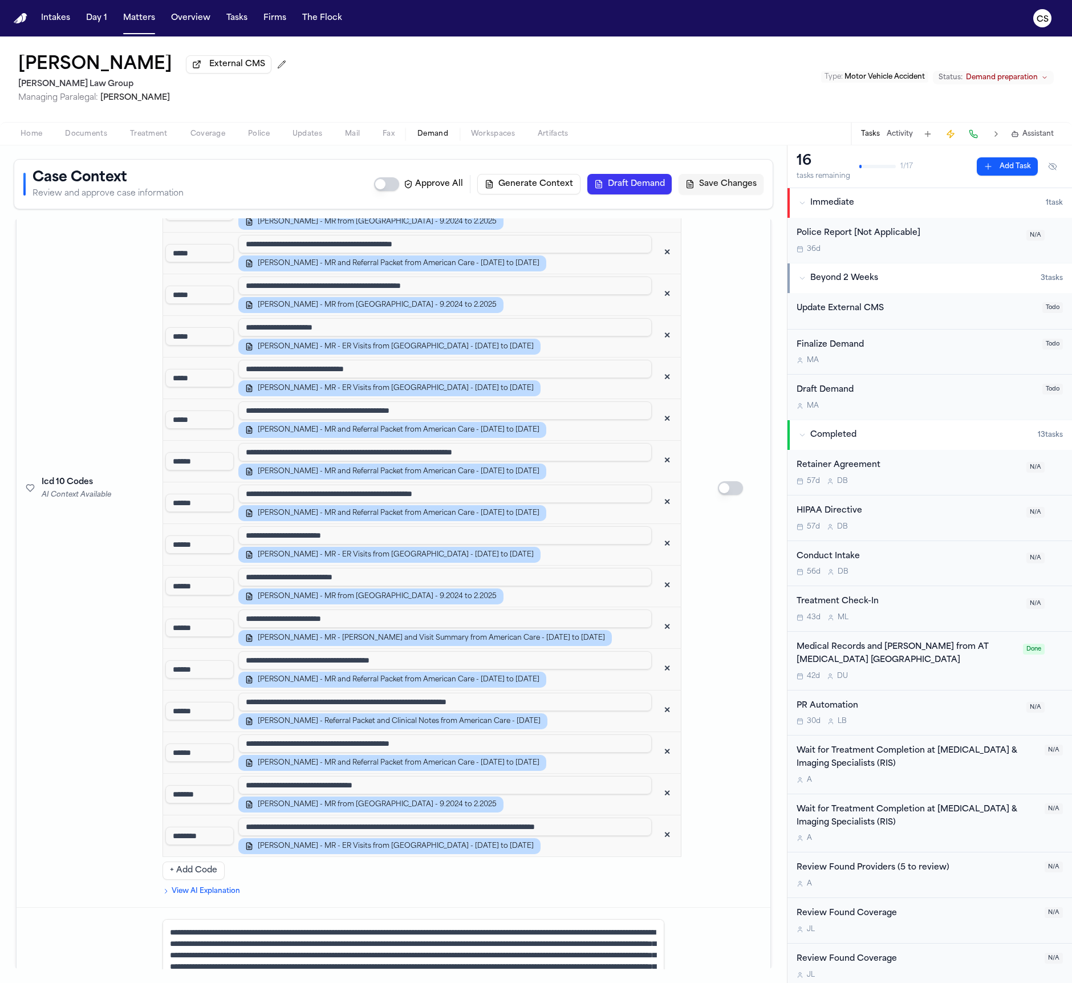
scroll to position [0, 2]
drag, startPoint x: 533, startPoint y: 820, endPoint x: 714, endPoint y: 822, distance: 181.3
click at [714, 822] on tr "**********" at bounding box center [394, 487] width 754 height 839
click at [706, 808] on td at bounding box center [730, 487] width 80 height 839
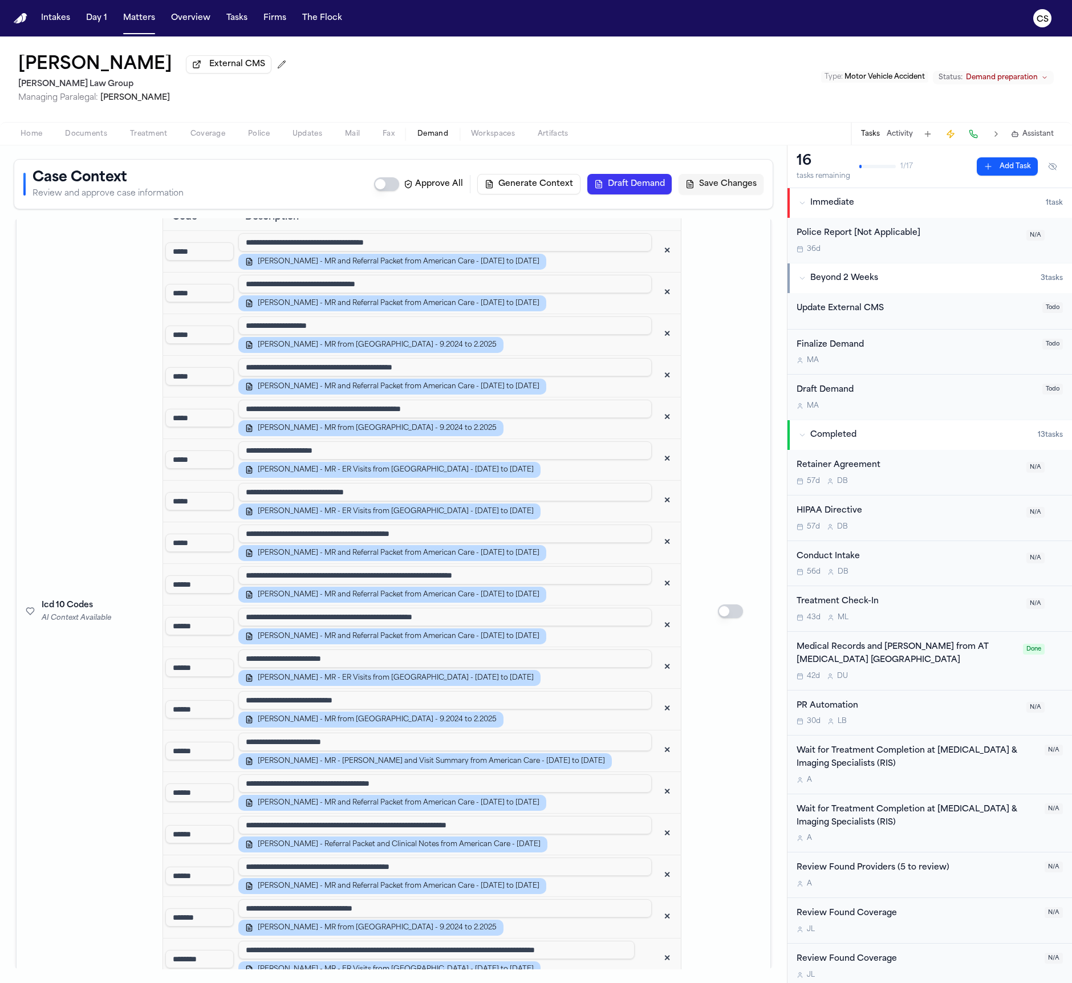
scroll to position [1483, 0]
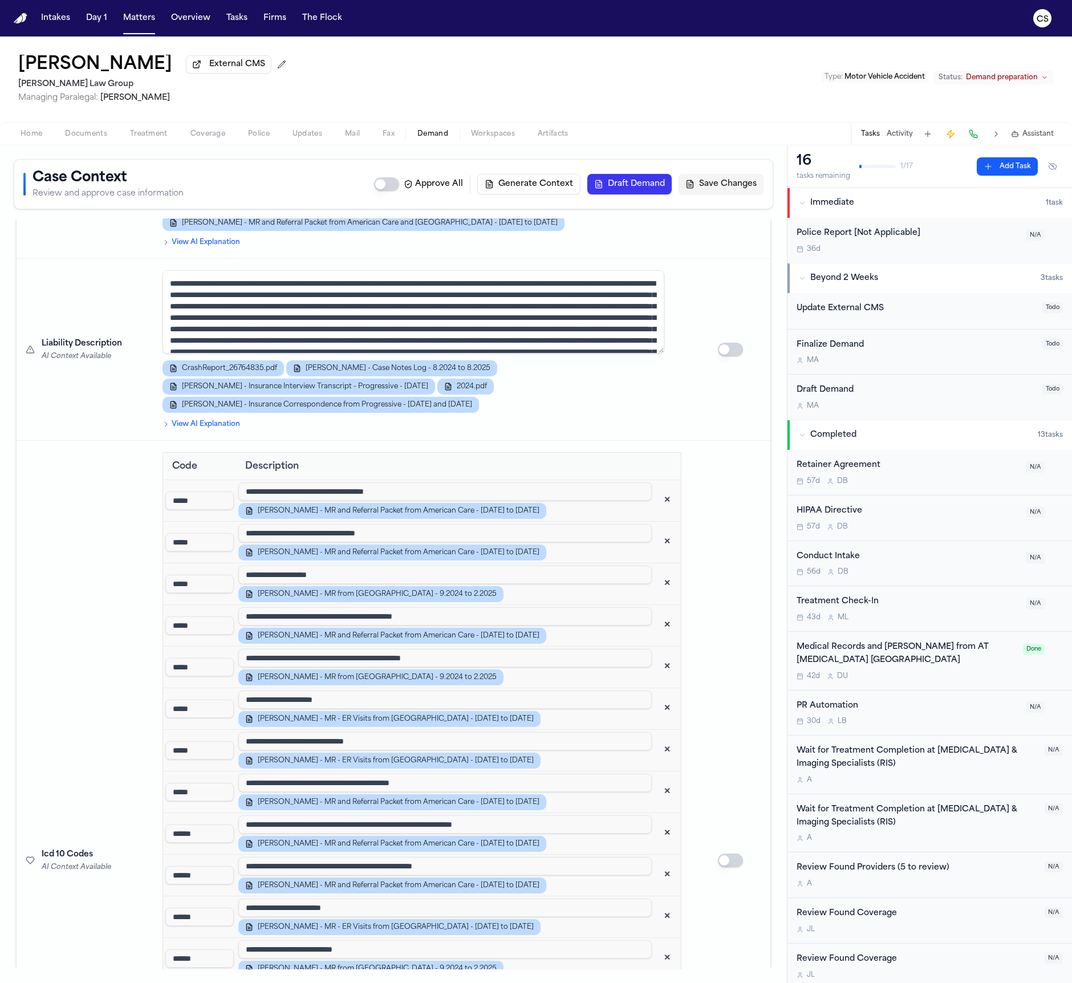
click at [657, 541] on button "✕" at bounding box center [667, 542] width 21 height 21
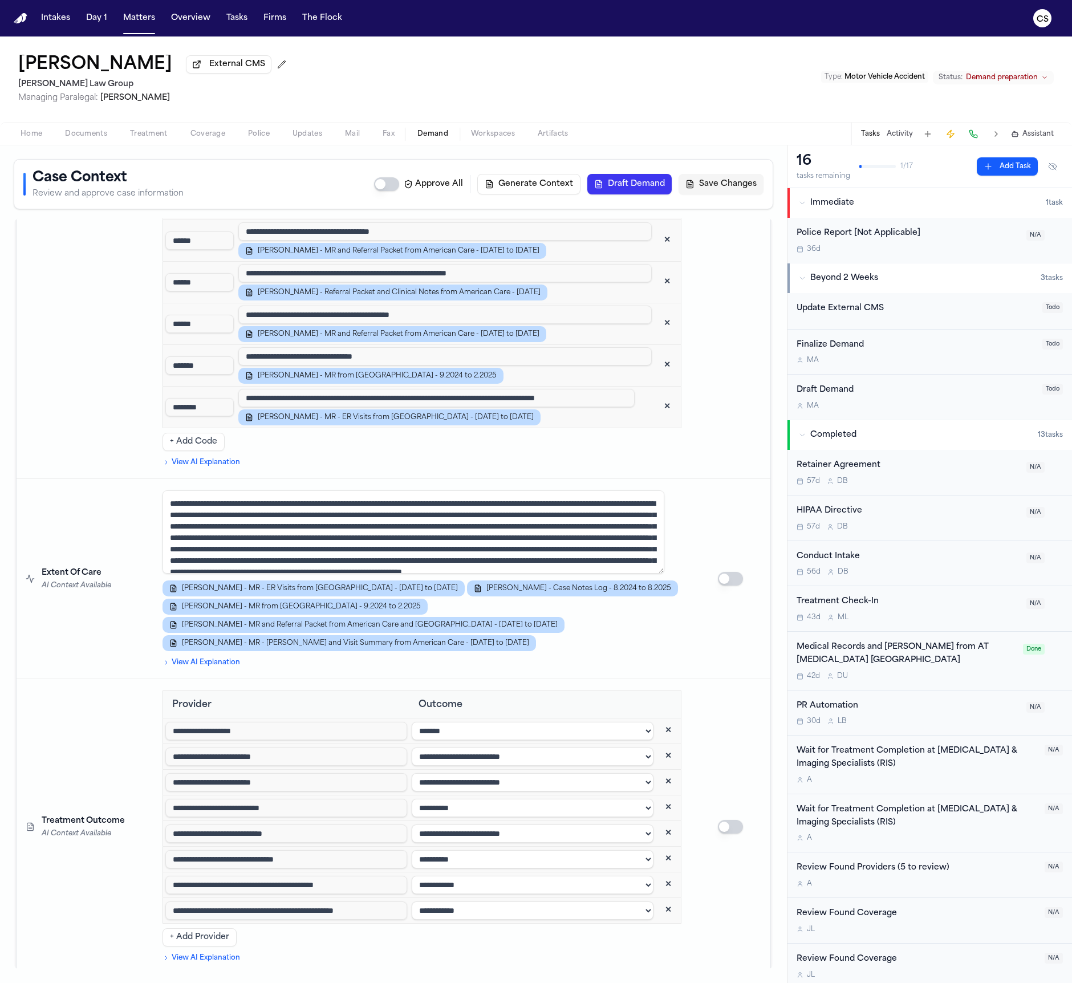
scroll to position [2252, 0]
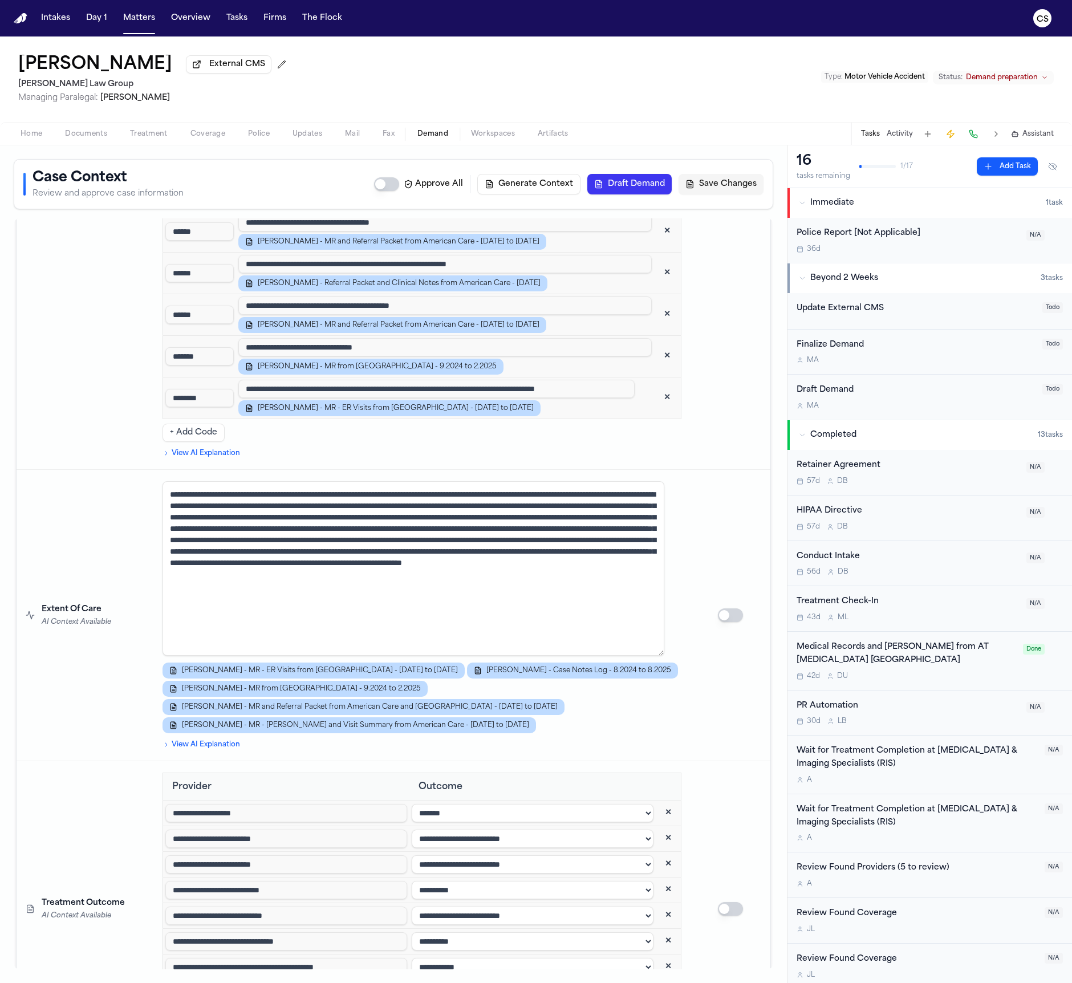
drag, startPoint x: 659, startPoint y: 552, endPoint x: 628, endPoint y: 647, distance: 99.0
click at [628, 647] on textarea at bounding box center [413, 568] width 502 height 174
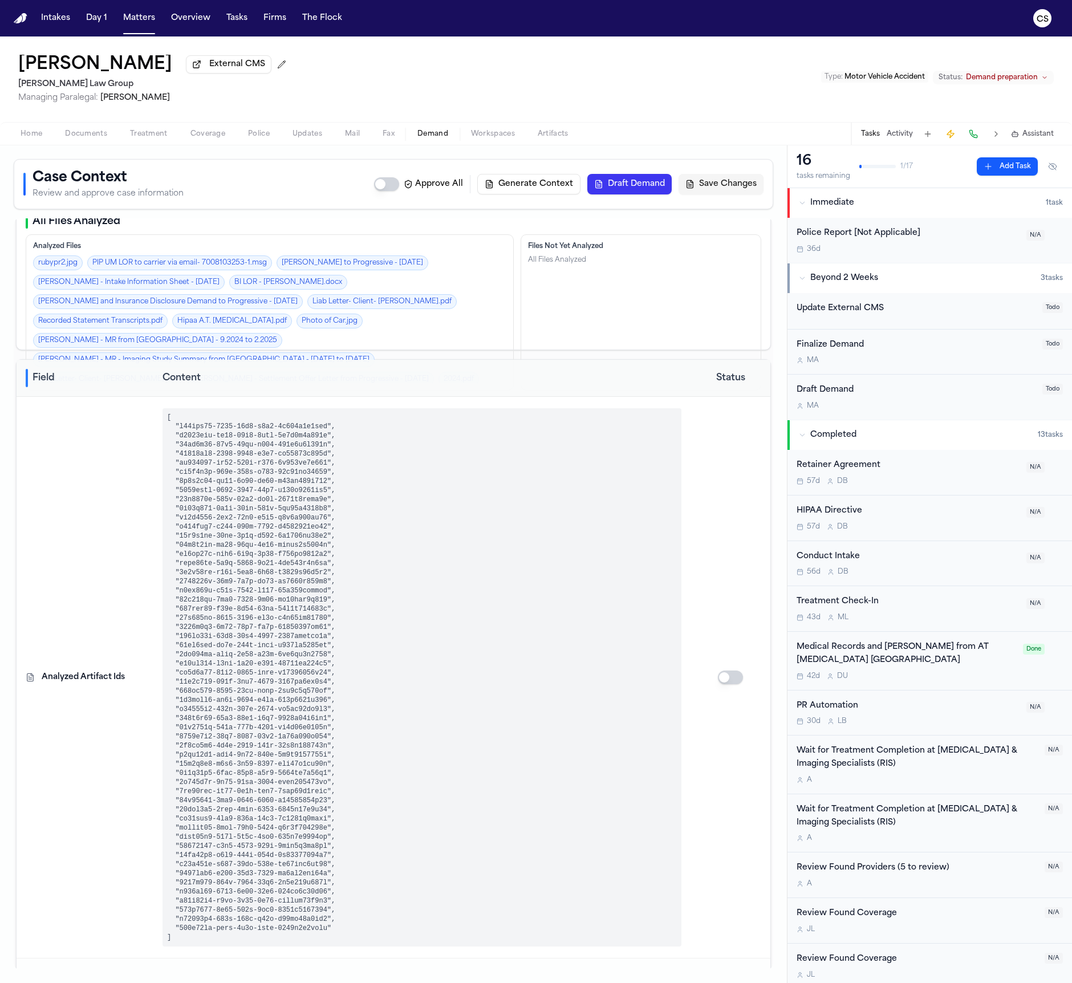
scroll to position [34, 0]
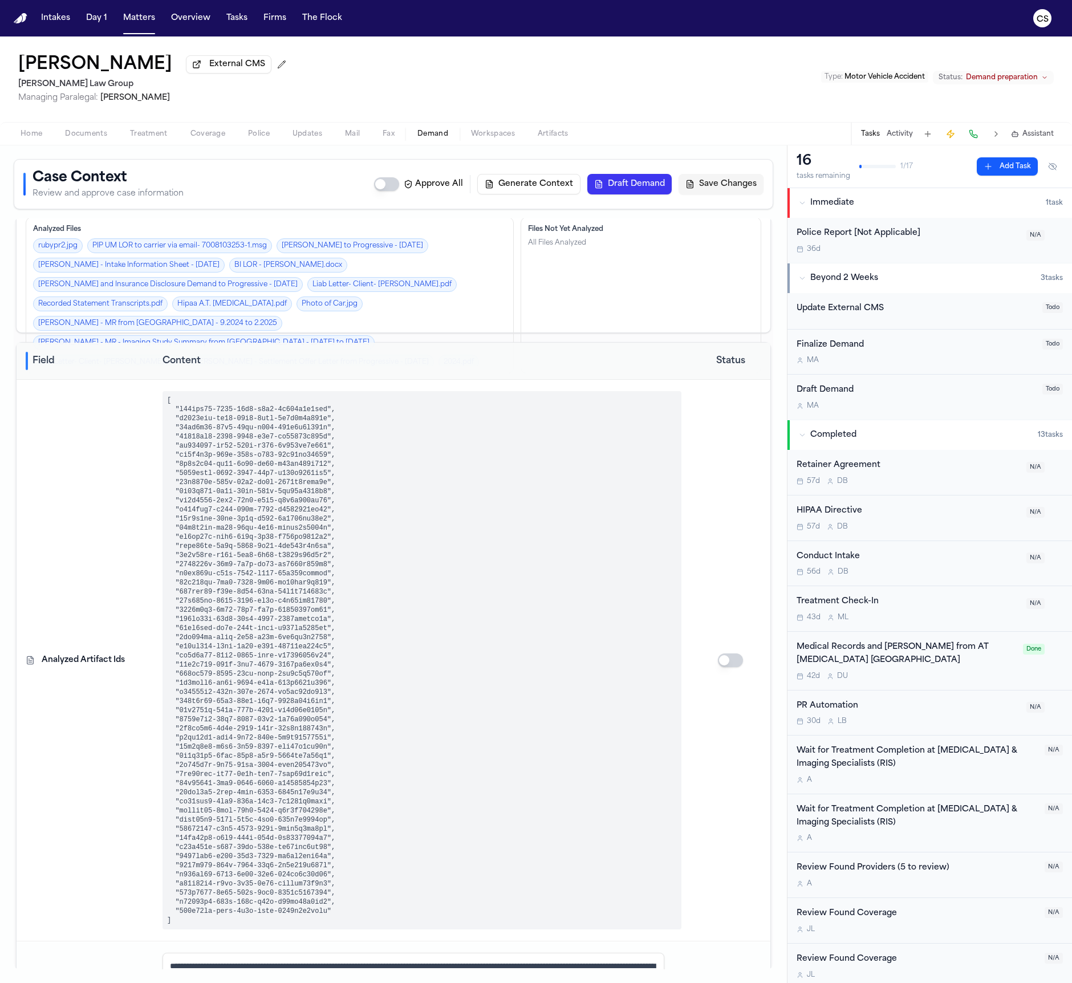
click at [640, 519] on pre at bounding box center [421, 660] width 519 height 538
click at [643, 470] on pre at bounding box center [421, 660] width 519 height 538
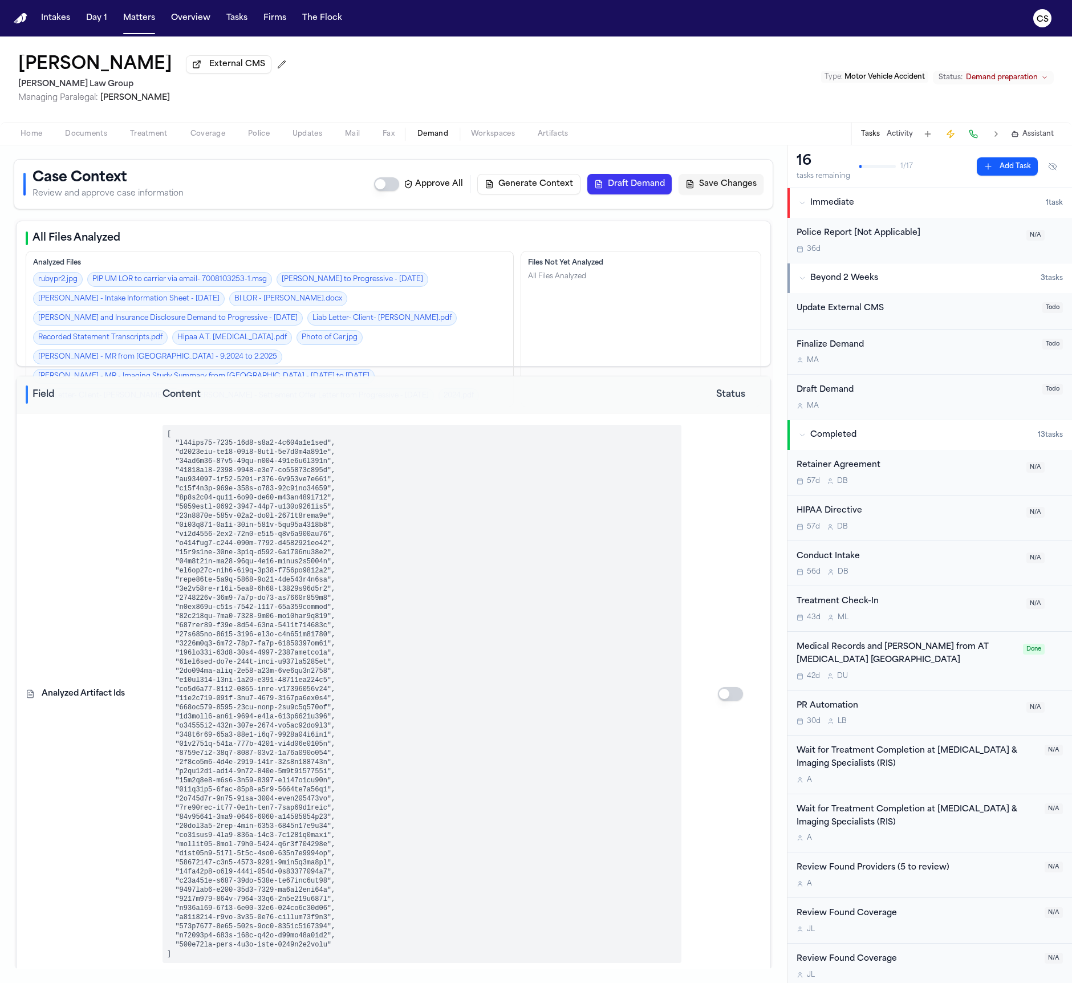
scroll to position [3257, 0]
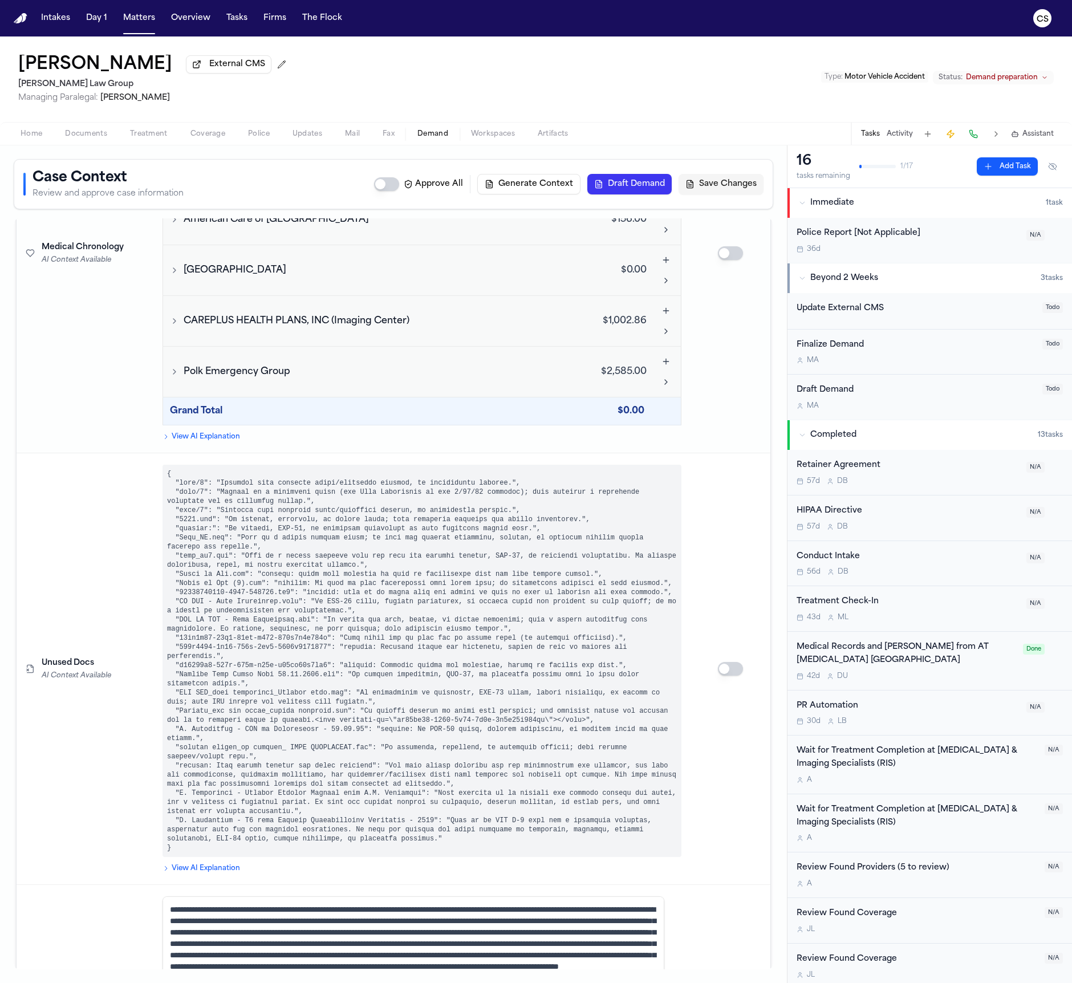
click at [347, 656] on pre at bounding box center [421, 661] width 519 height 392
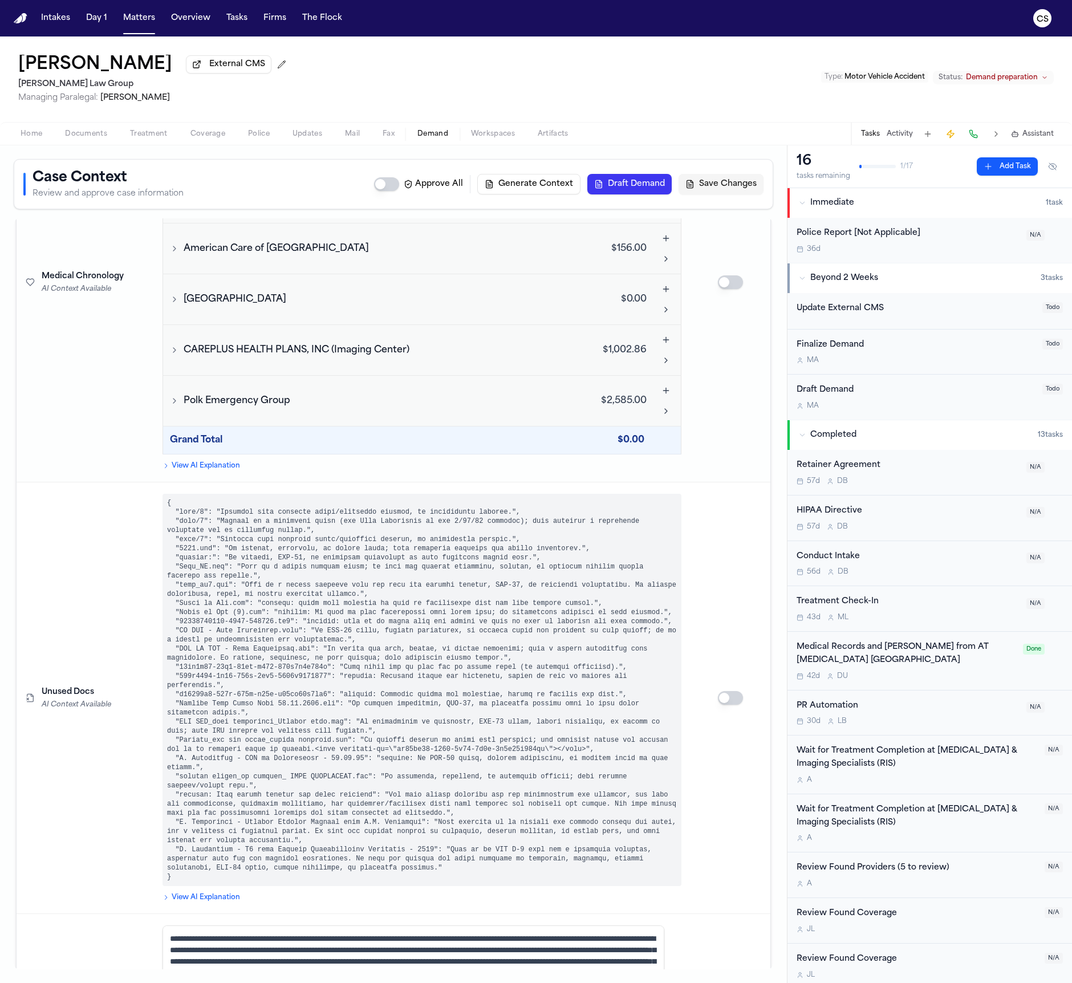
scroll to position [2968, 0]
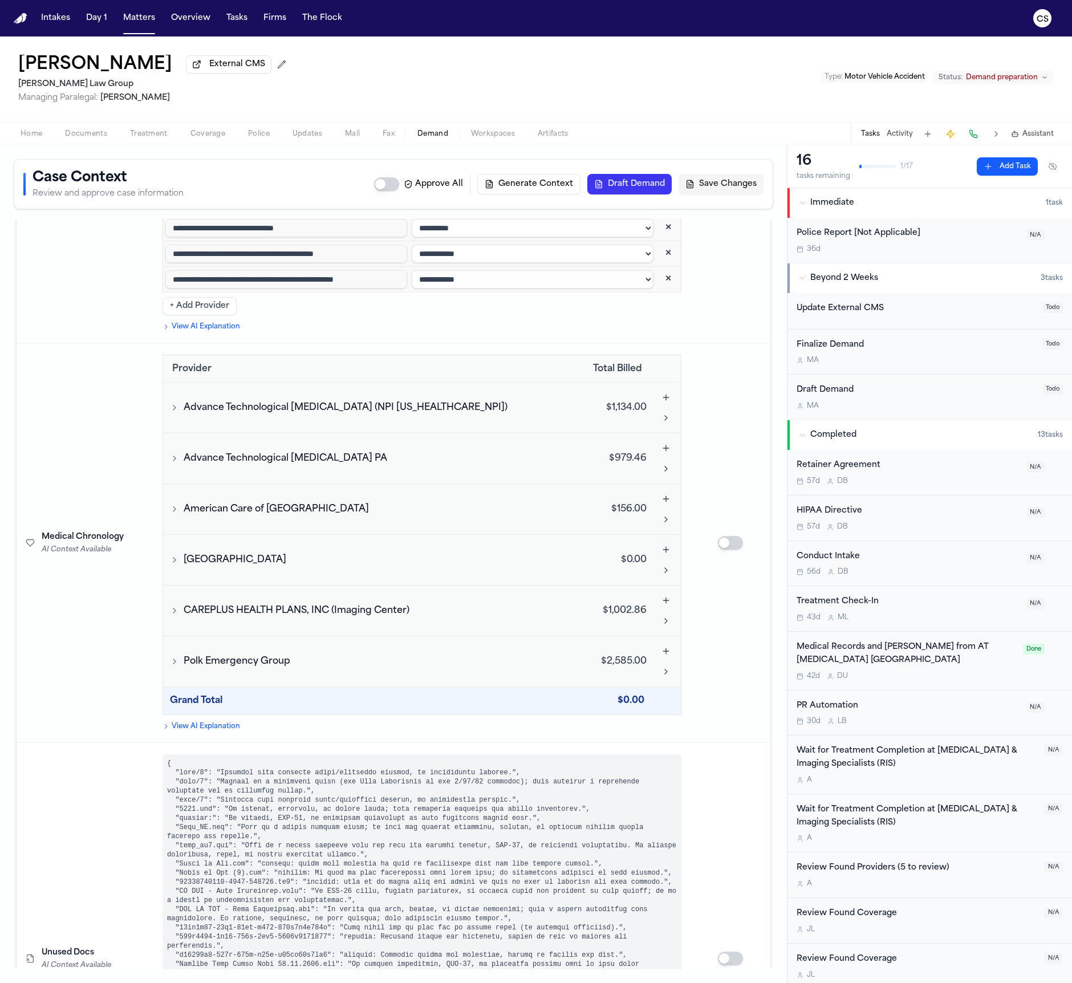
click at [625, 189] on button "Draft Demand" at bounding box center [629, 184] width 84 height 21
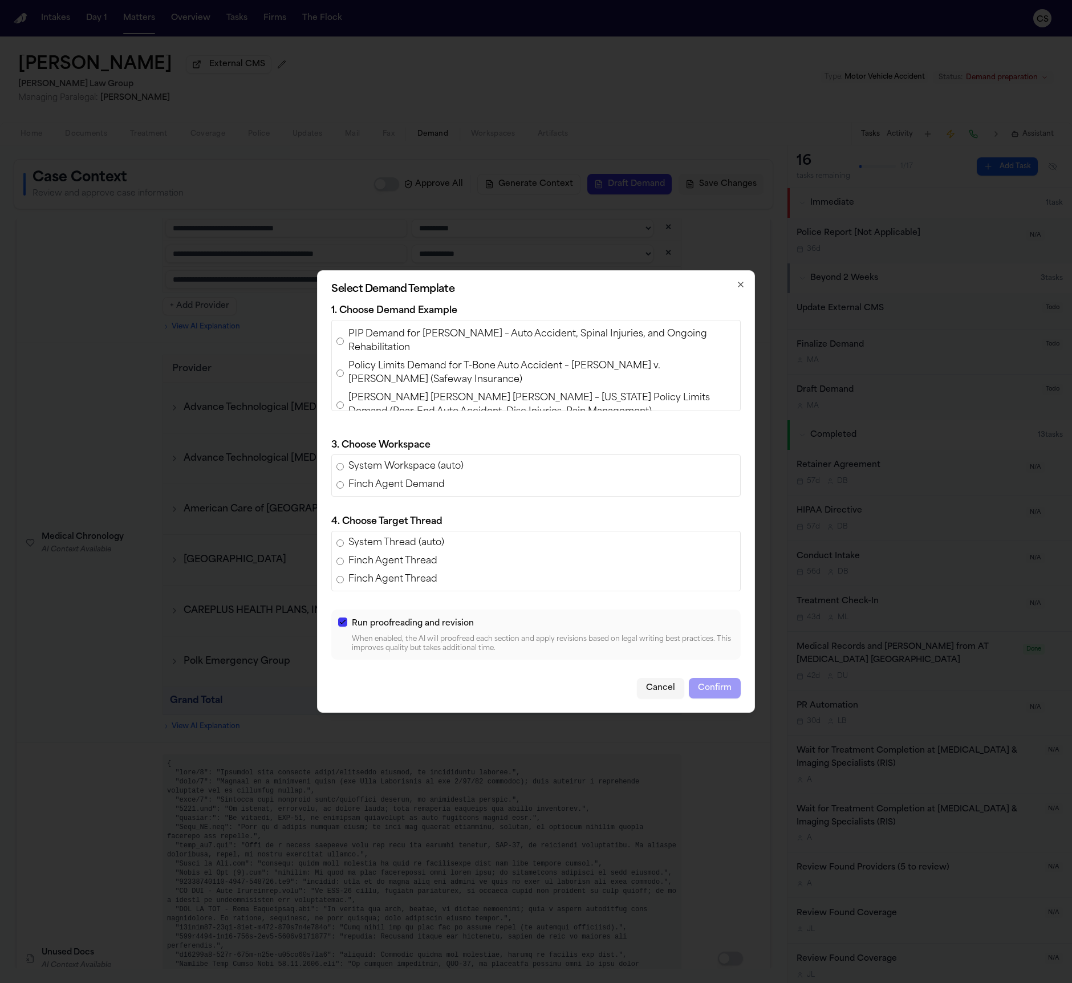
scroll to position [101, 0]
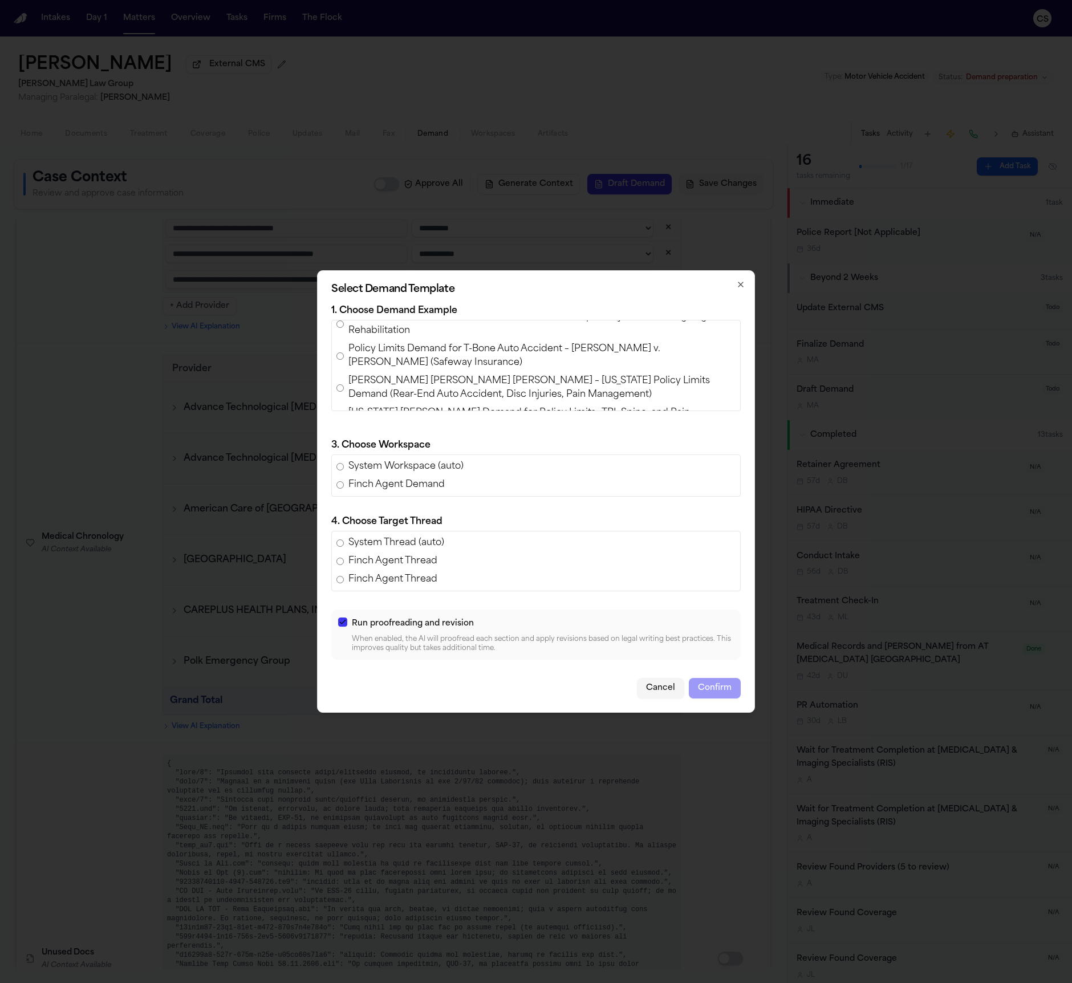
click at [700, 353] on span "Policy Limits Demand for T-Bone Auto Accident – Angelica Luna v. Noemi Andrade …" at bounding box center [541, 355] width 387 height 27
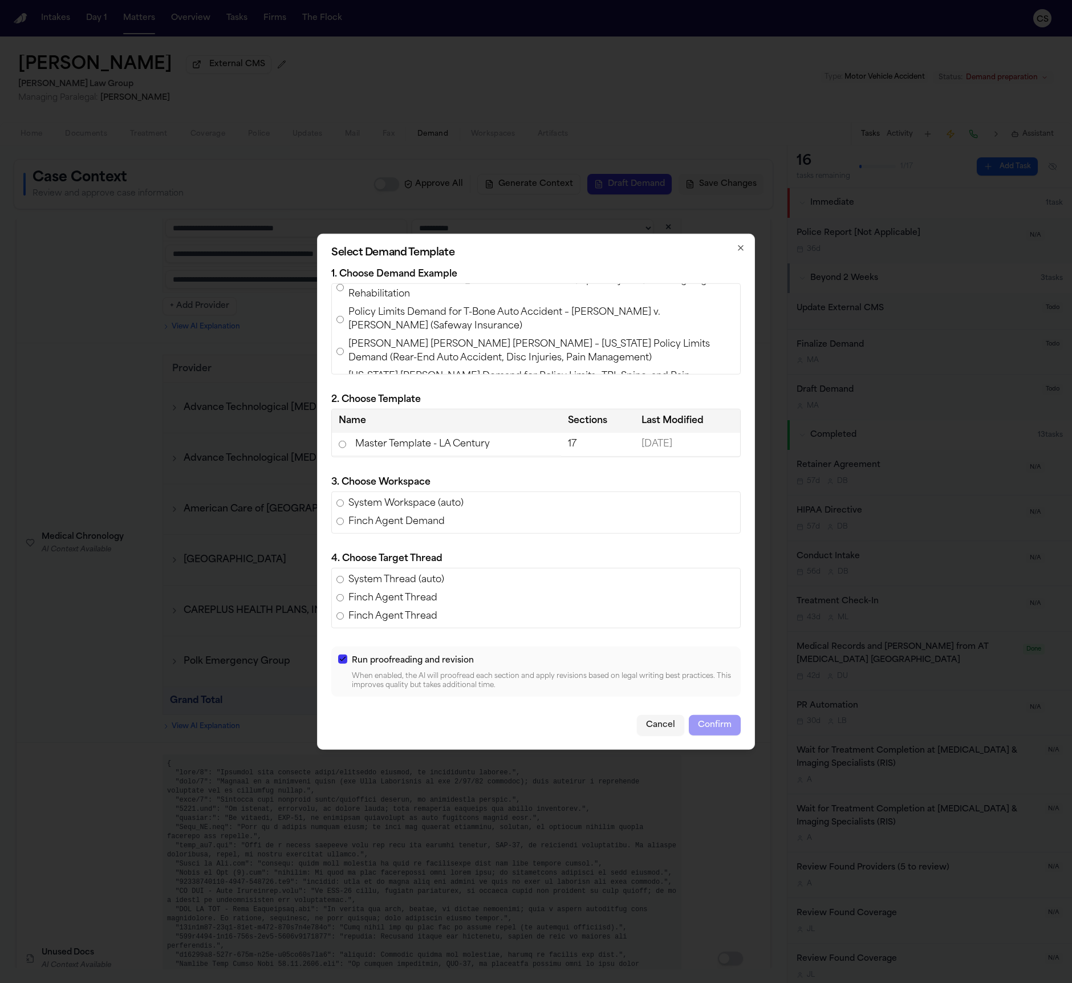
click at [637, 350] on span "Ashlyn Thomas v. Shayan Tabe Ahmadi – Texas Policy Limits Demand (Rear-End Auto…" at bounding box center [541, 351] width 387 height 27
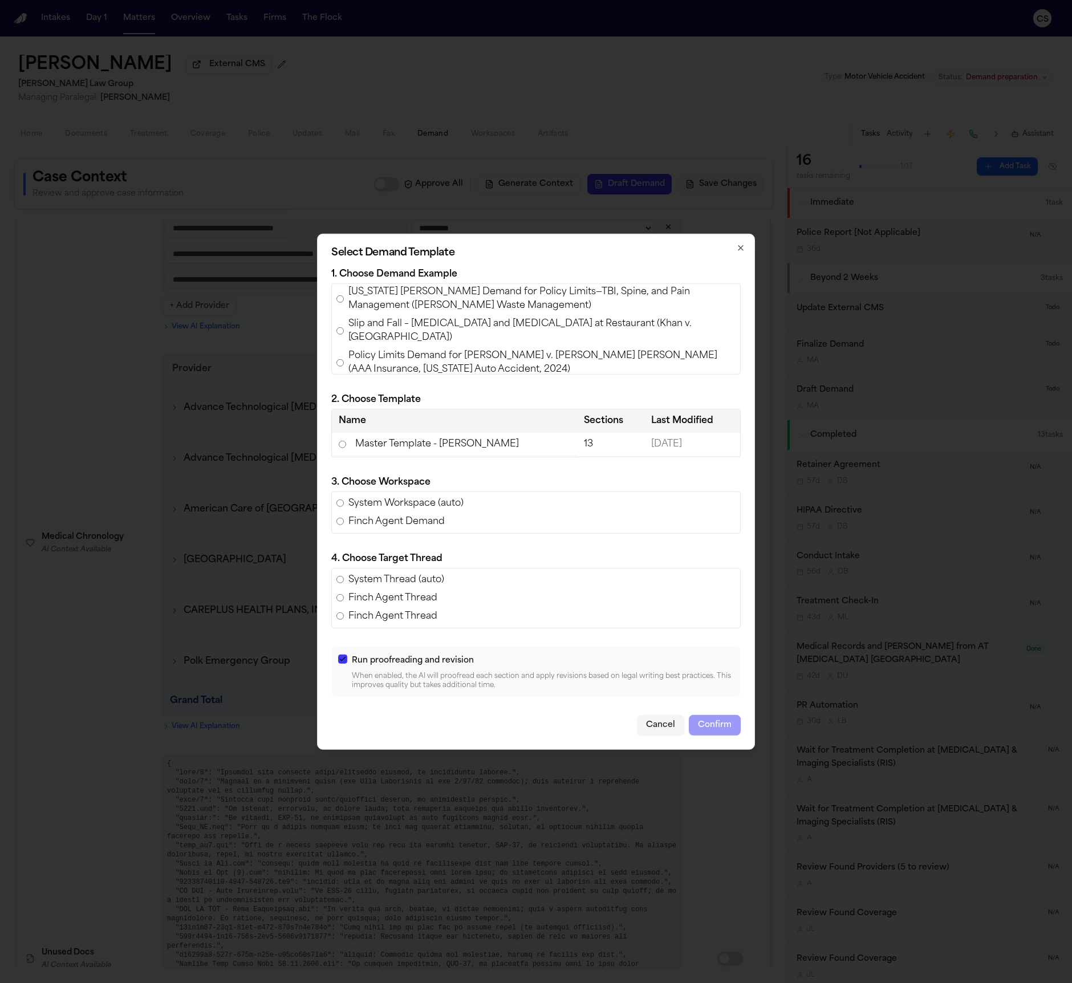
scroll to position [184, 0]
click at [618, 302] on span "Texas Stowers Demand for Policy Limits—TBI, Spine, and Pain Management (Hernand…" at bounding box center [541, 300] width 387 height 27
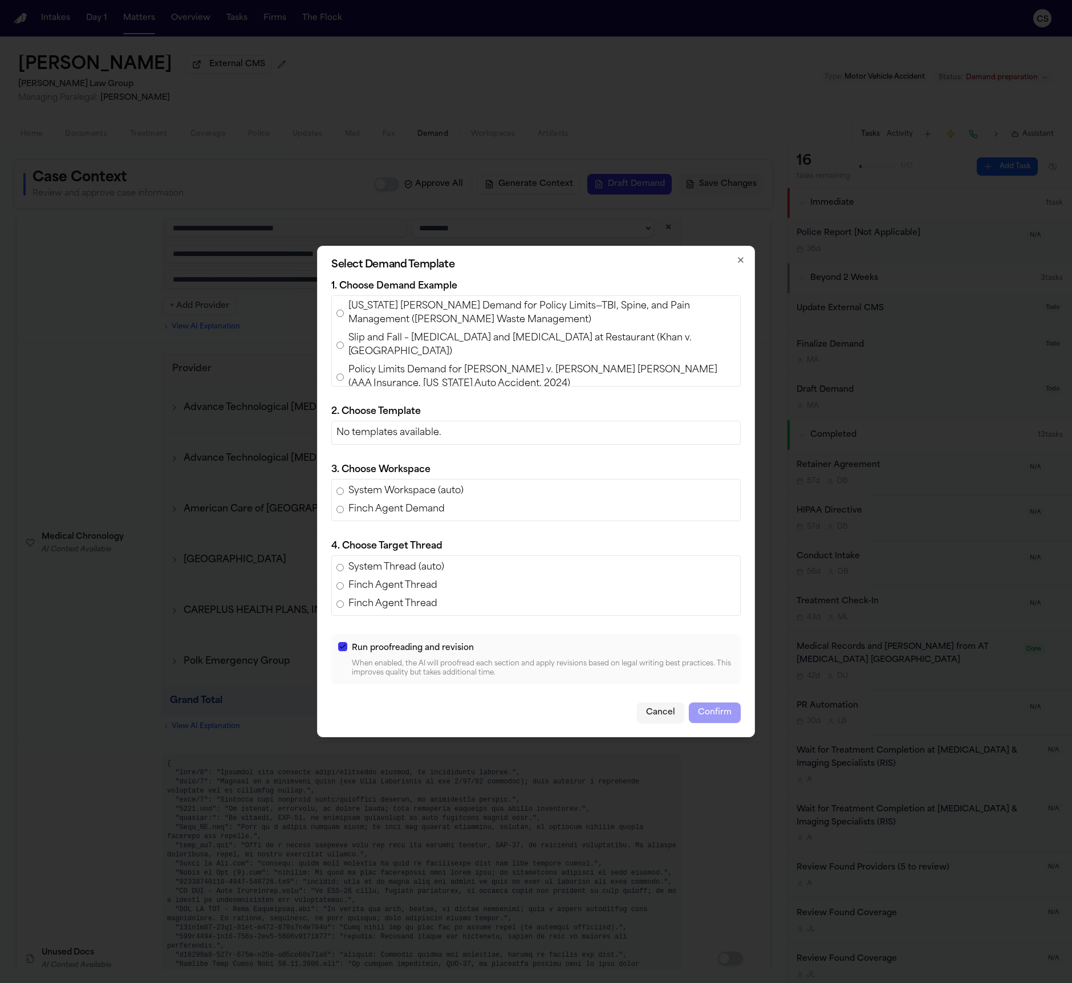
click at [612, 340] on span "Slip and Fall – Hip Fracture and Arthroplasty at Restaurant (Khan v. Efes Medit…" at bounding box center [541, 344] width 387 height 27
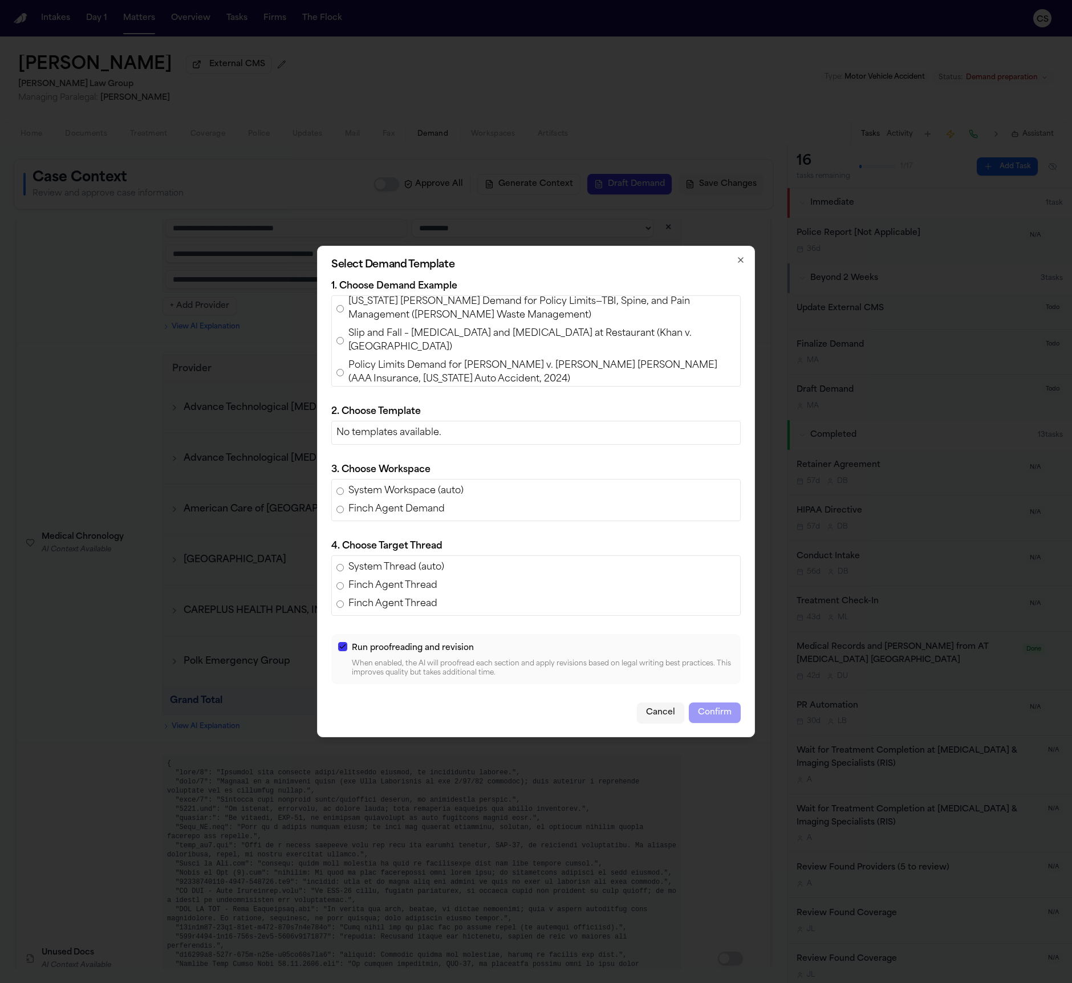
scroll to position [193, 0]
click at [595, 363] on span "Policy Limits Demand for Luke Bartholomew Wilson v. Wissam Walid Laham (AAA Ins…" at bounding box center [541, 367] width 387 height 27
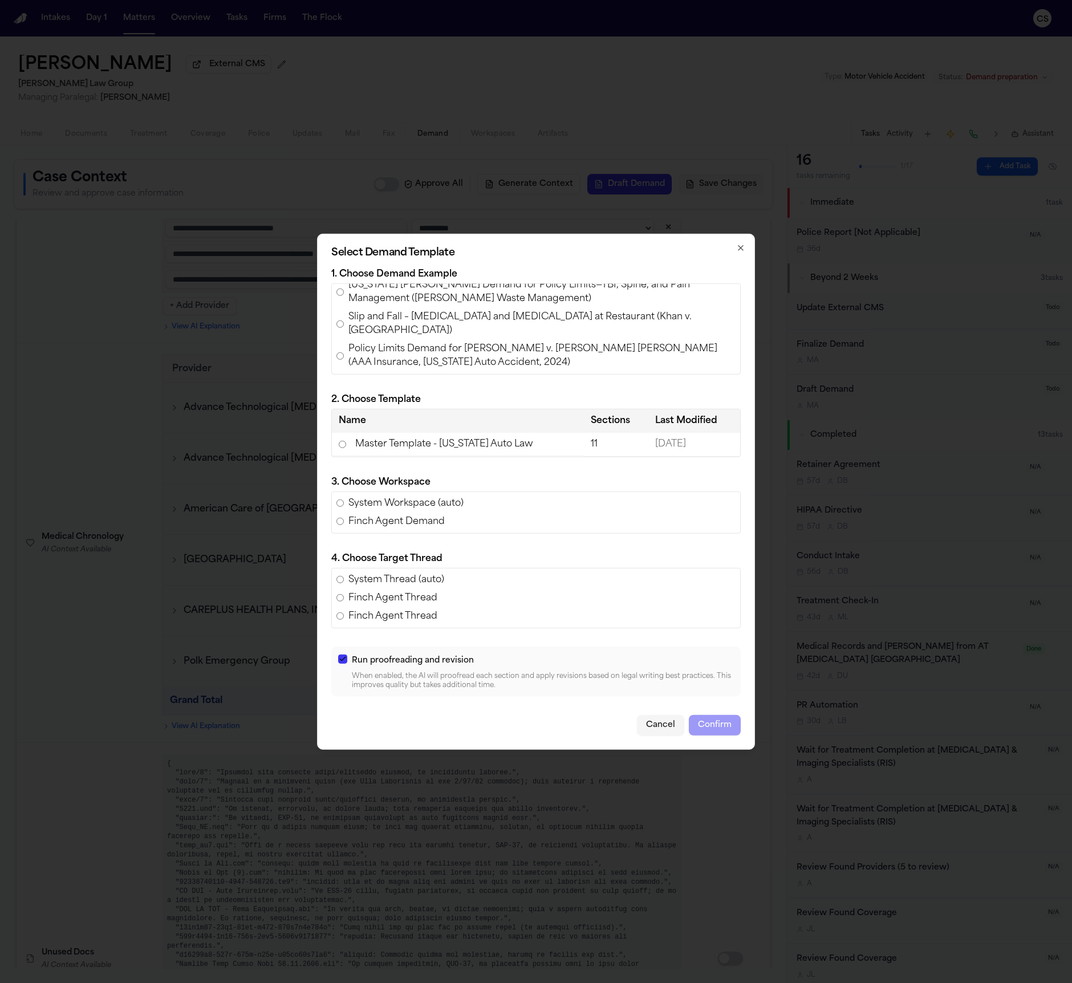
click at [520, 319] on span "Slip and Fall – Hip Fracture and Arthroplasty at Restaurant (Khan v. Efes Medit…" at bounding box center [541, 323] width 387 height 27
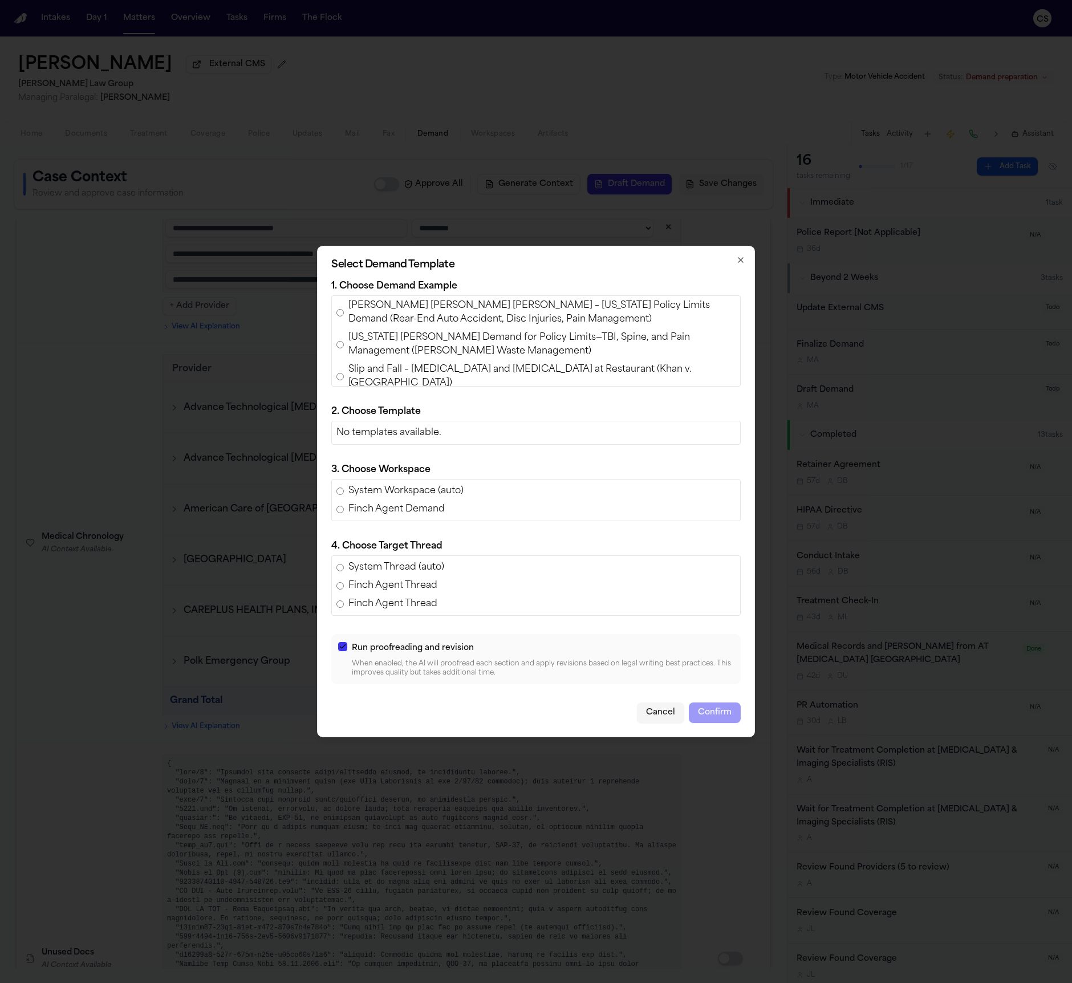
scroll to position [151, 0]
click at [669, 345] on span "Texas Stowers Demand for Policy Limits—TBI, Spine, and Pain Management (Hernand…" at bounding box center [541, 345] width 387 height 27
click at [648, 315] on span "Ashlyn Thomas v. Shayan Tabe Ahmadi – Texas Policy Limits Demand (Rear-End Auto…" at bounding box center [541, 313] width 387 height 27
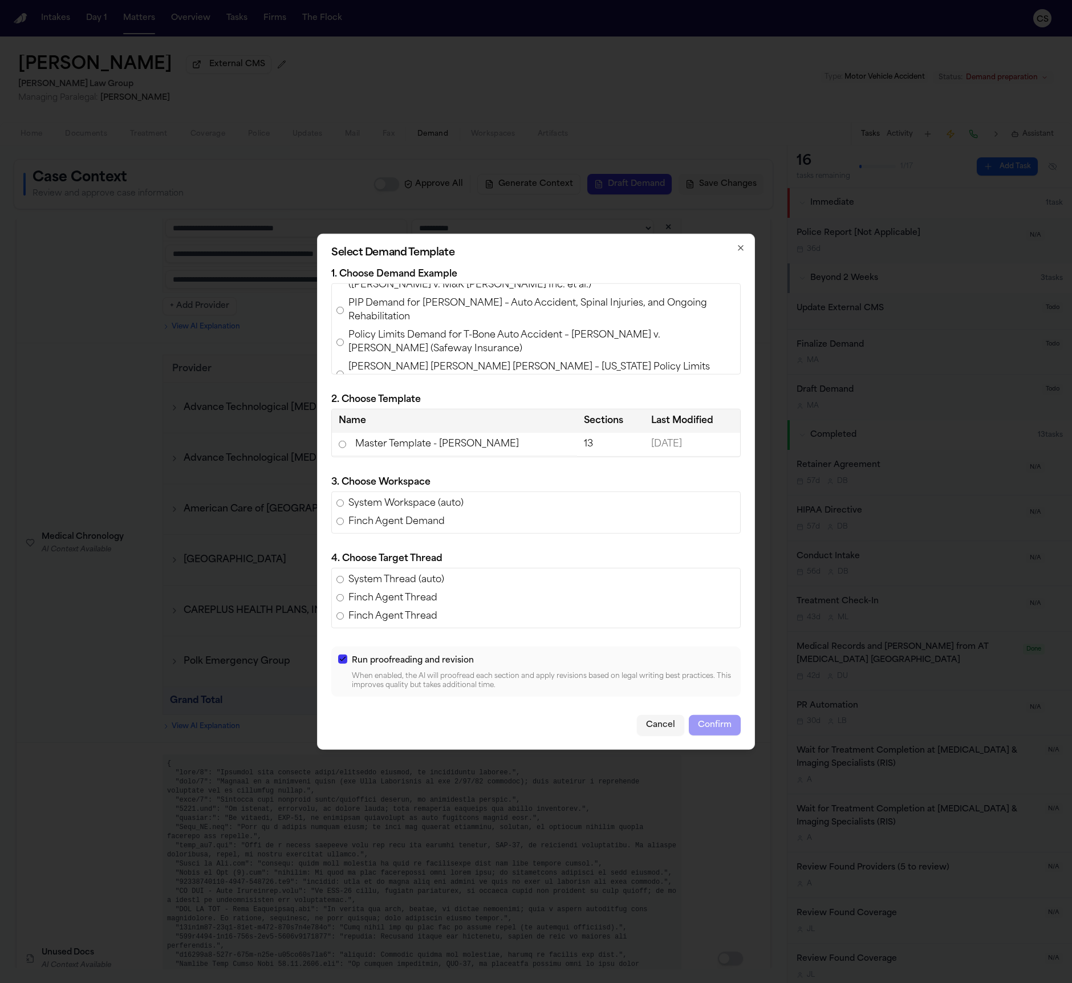
scroll to position [77, 0]
click at [677, 343] on span "Policy Limits Demand for T-Bone Auto Accident – Angelica Luna v. Noemi Andrade …" at bounding box center [541, 343] width 387 height 27
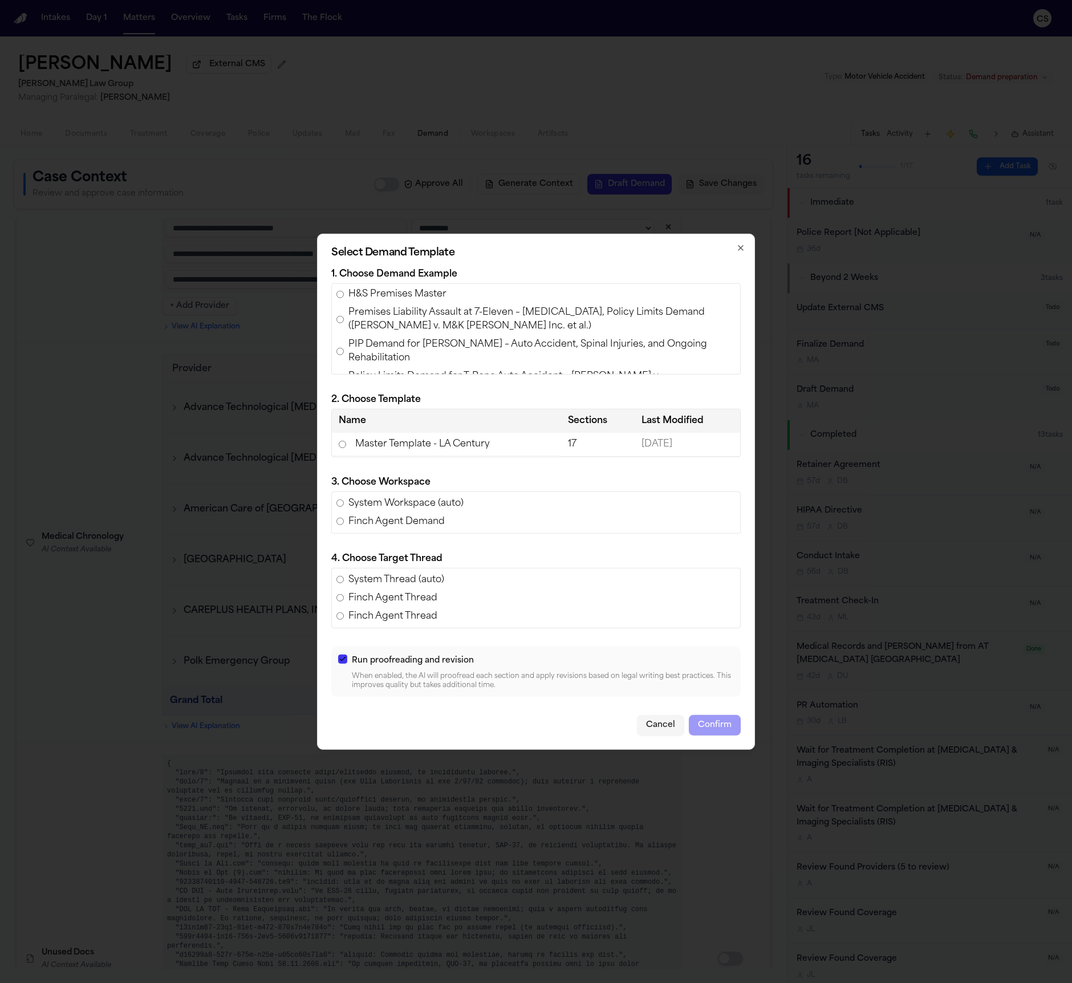
scroll to position [19, 0]
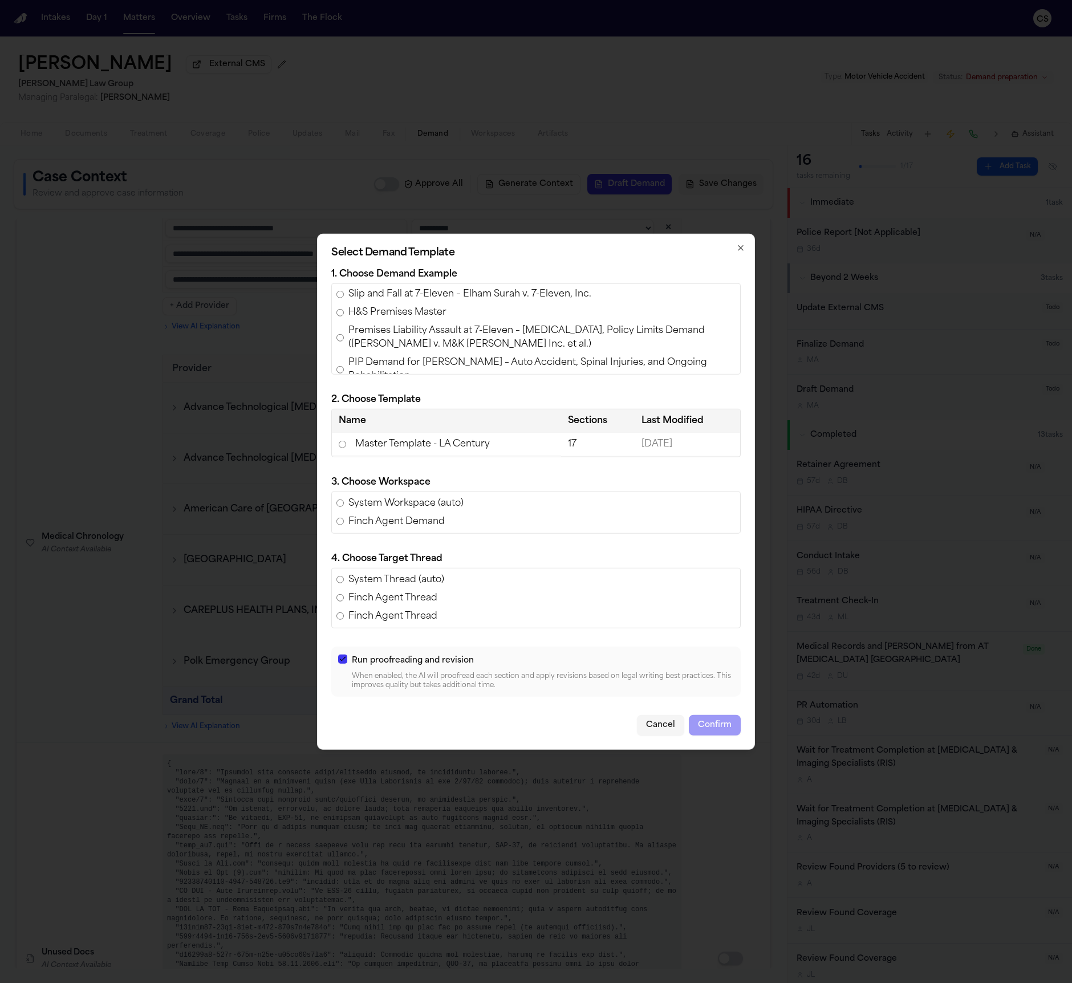
click at [669, 360] on span "PIP Demand for Olliah Snell – Auto Accident, Spinal Injuries, and Ongoing Rehab…" at bounding box center [541, 369] width 387 height 27
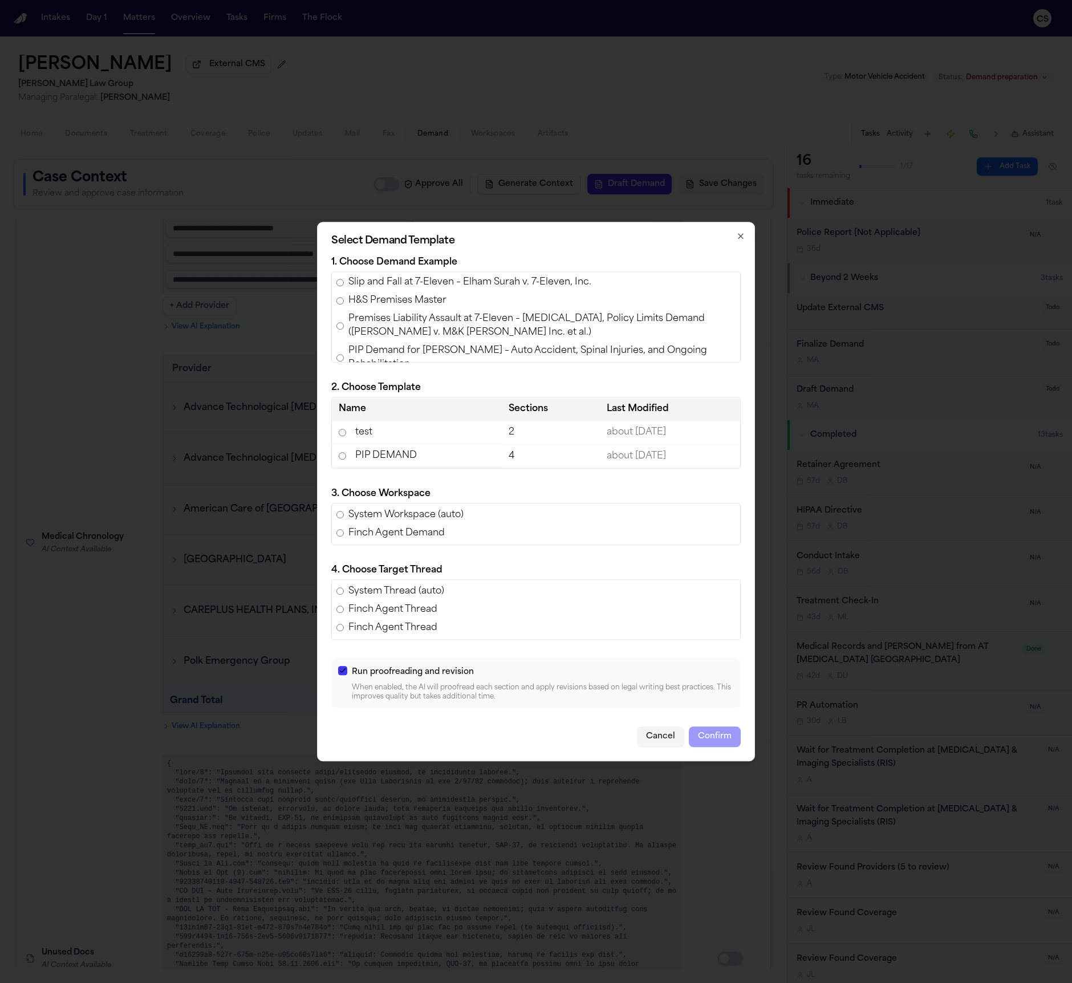
click at [633, 326] on span "Premises Liability Assault at 7-Eleven – Traumatic Brain Injury, Policy Limits …" at bounding box center [541, 325] width 387 height 27
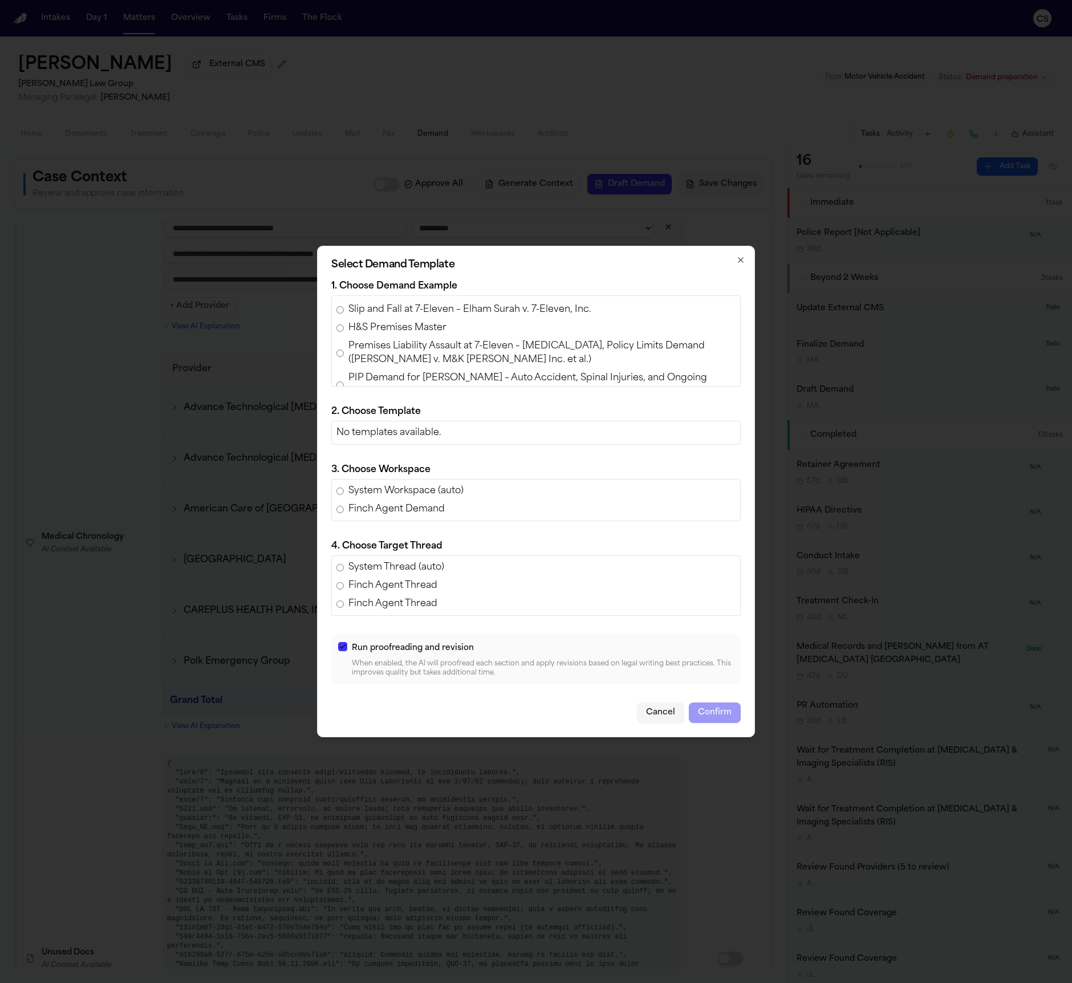
scroll to position [0, 0]
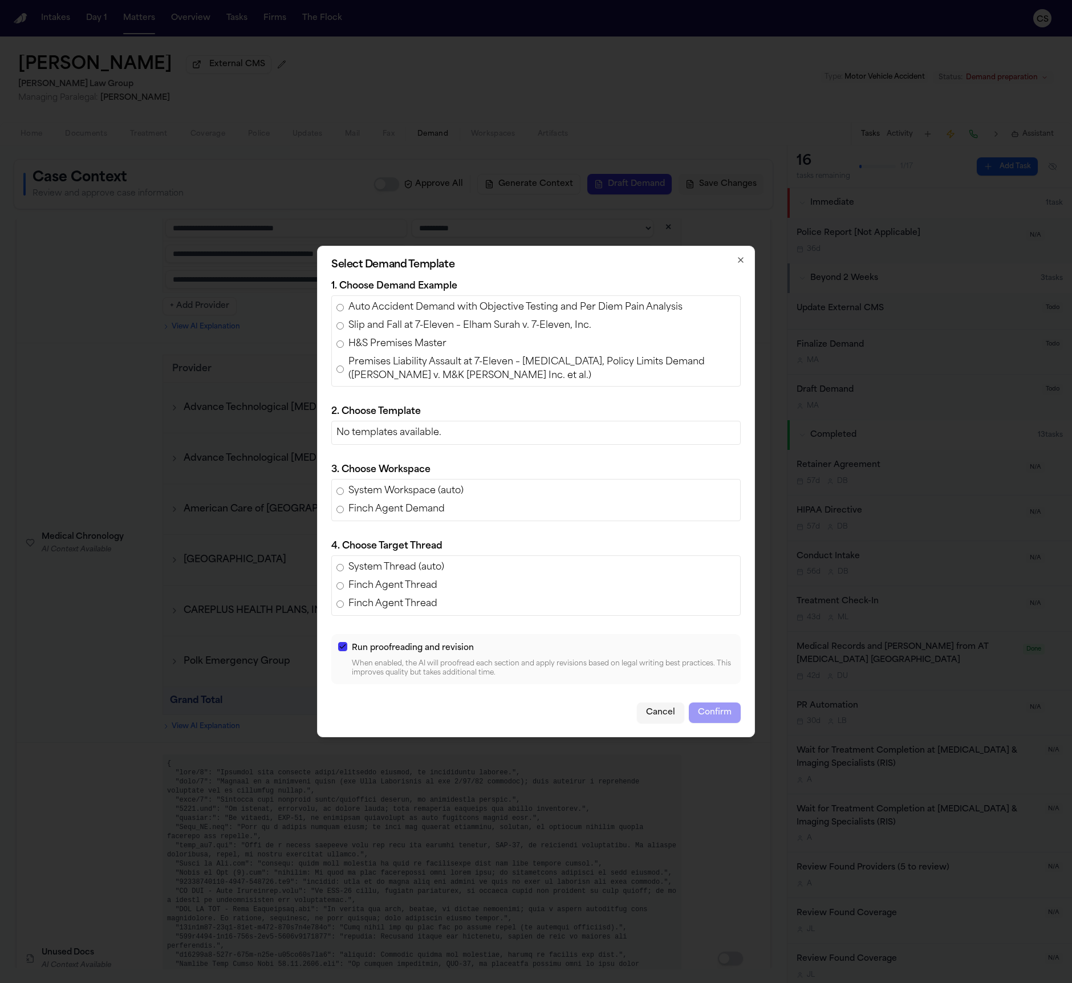
click at [572, 309] on span "Auto Accident Demand with Objective Testing and Per Diem Pain Analysis" at bounding box center [515, 307] width 334 height 14
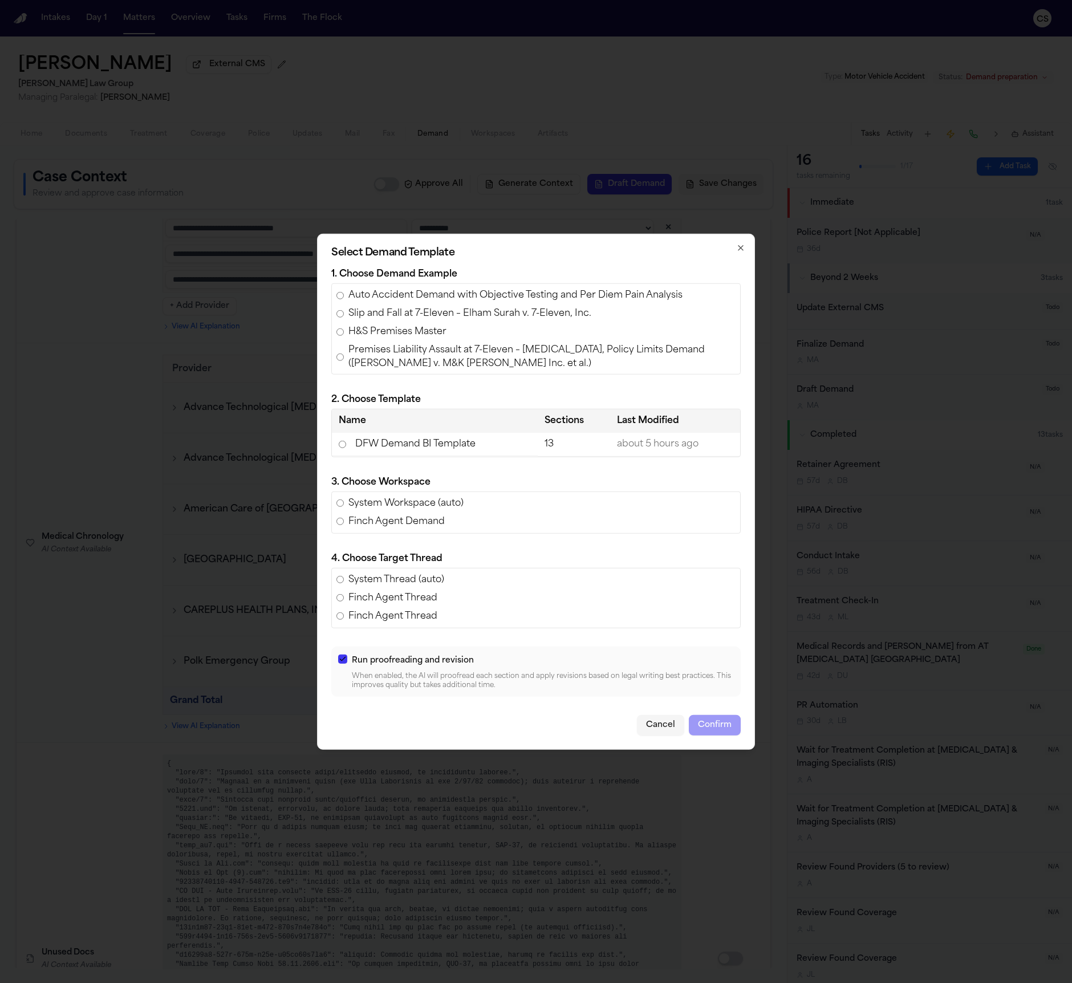
click at [746, 251] on div "Select Demand Template 1. Choose Demand Example Auto Accident Demand with Objec…" at bounding box center [536, 492] width 438 height 516
click at [741, 241] on div "Select Demand Template 1. Choose Demand Example Auto Accident Demand with Objec…" at bounding box center [536, 492] width 438 height 516
click at [738, 247] on icon "button" at bounding box center [740, 247] width 9 height 9
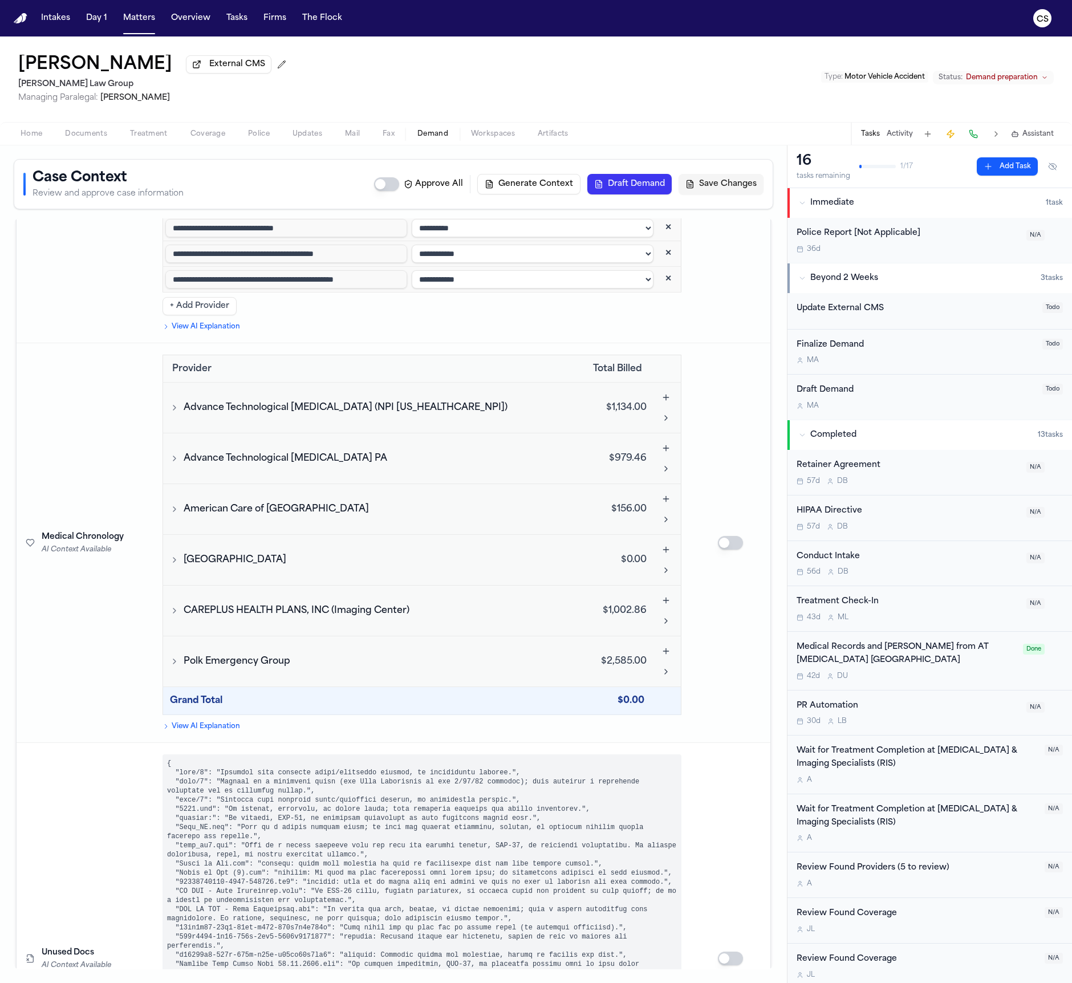
click at [633, 170] on div "Case Context Review and approve case information Approve All Generate Context D…" at bounding box center [393, 184] width 759 height 50
click at [626, 181] on button "Draft Demand" at bounding box center [629, 184] width 84 height 21
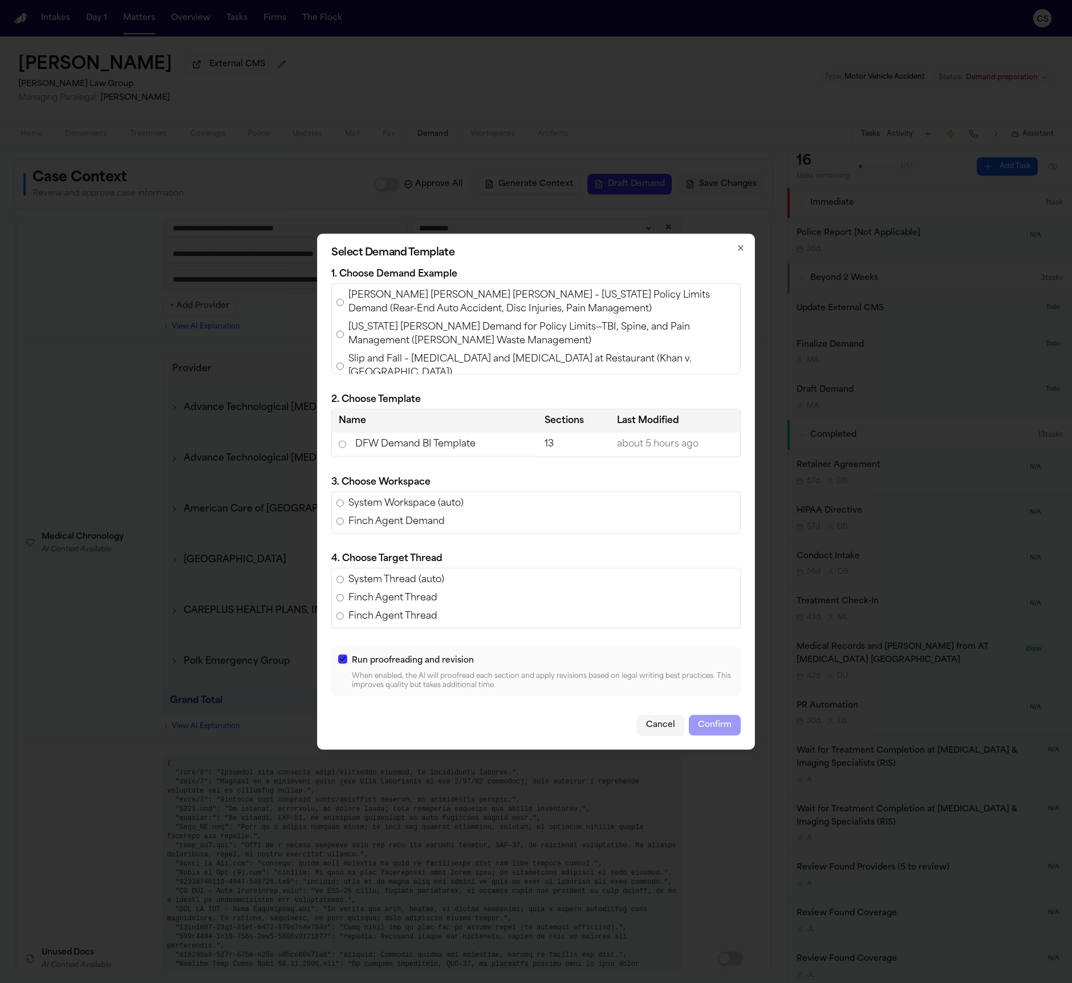
scroll to position [191, 0]
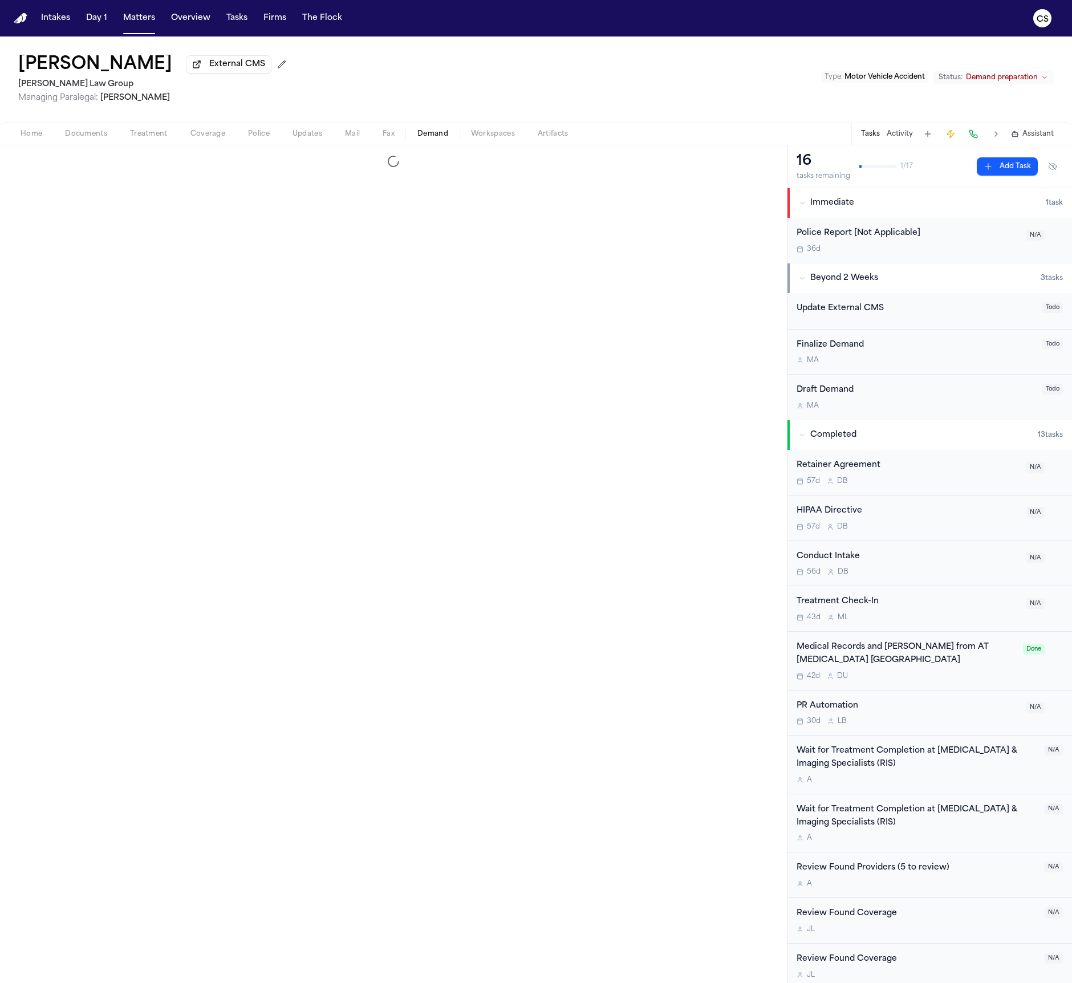
select select "**********"
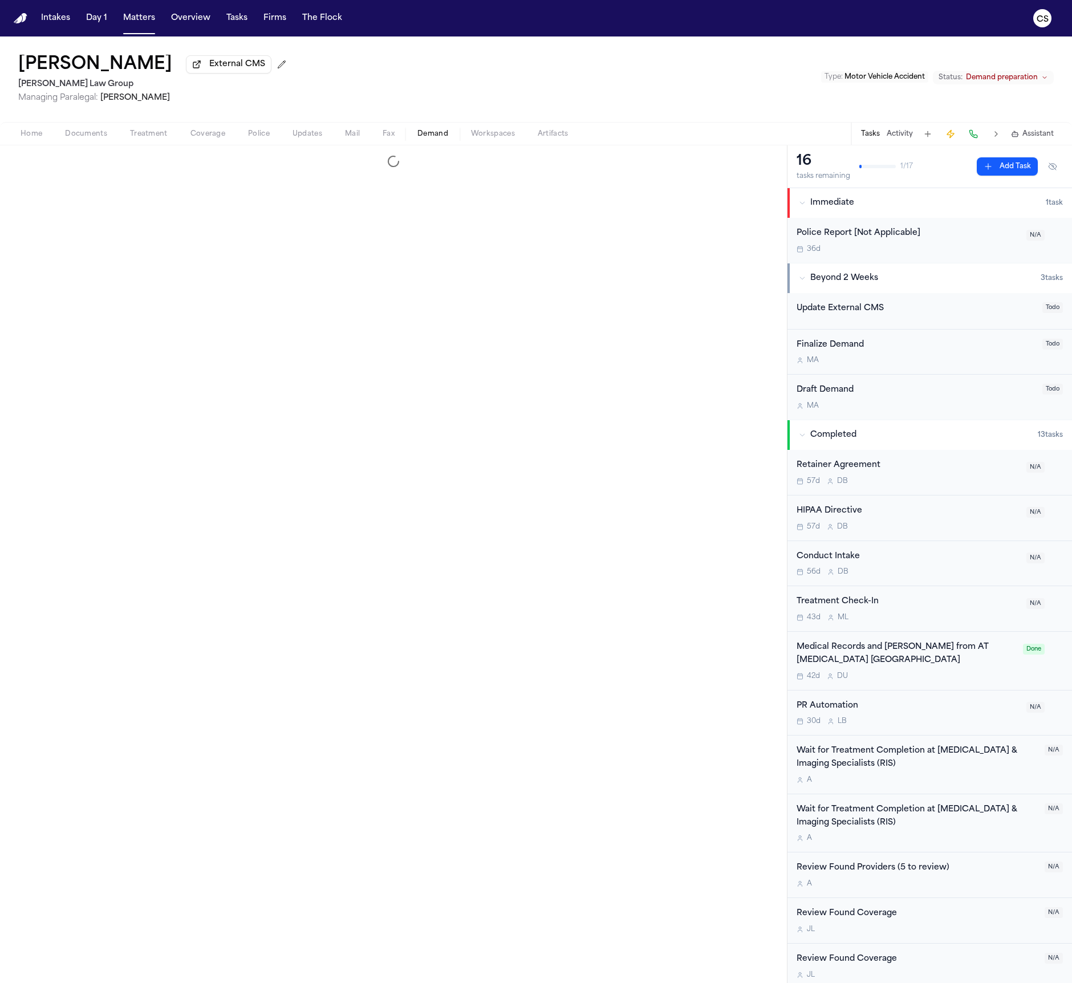
select select "**********"
click at [90, 134] on span "Documents" at bounding box center [86, 133] width 42 height 9
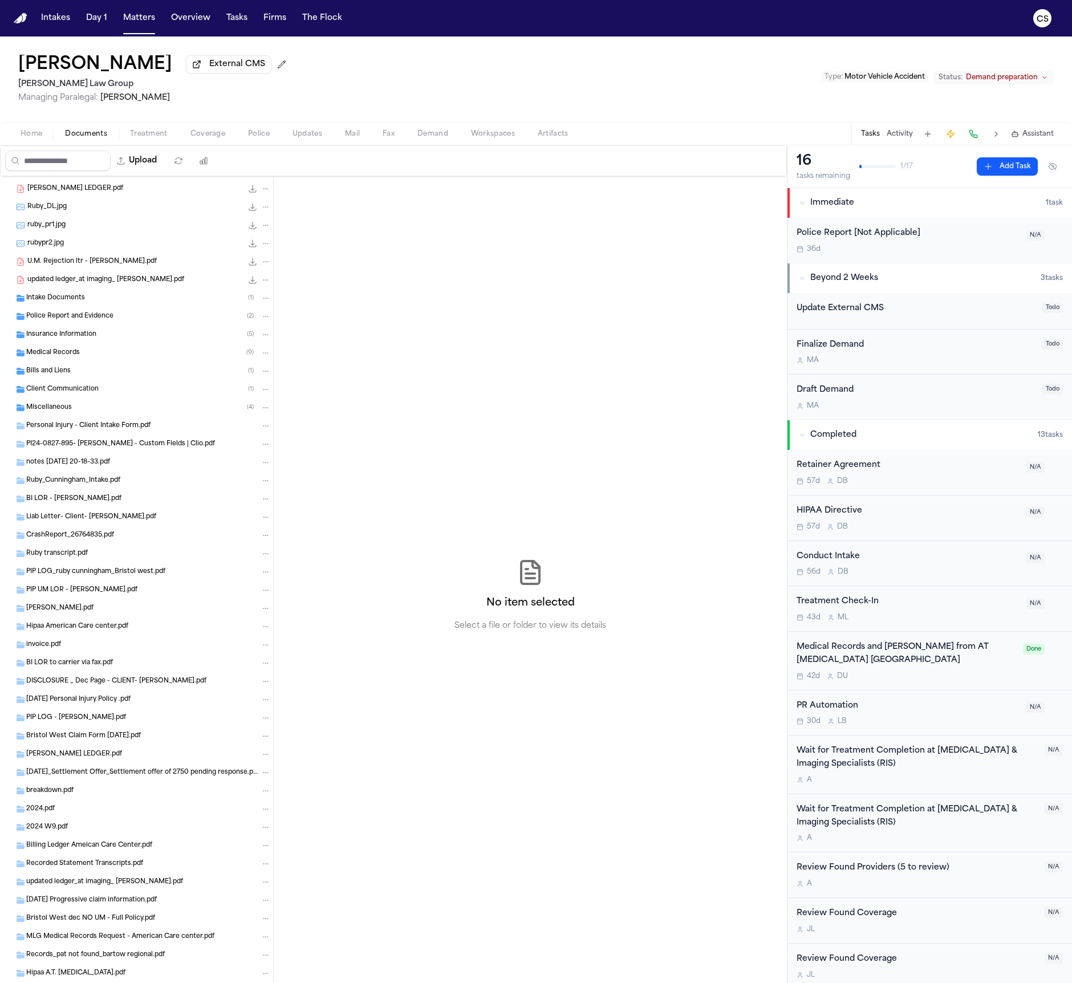
scroll to position [517, 0]
